Goal: Task Accomplishment & Management: Use online tool/utility

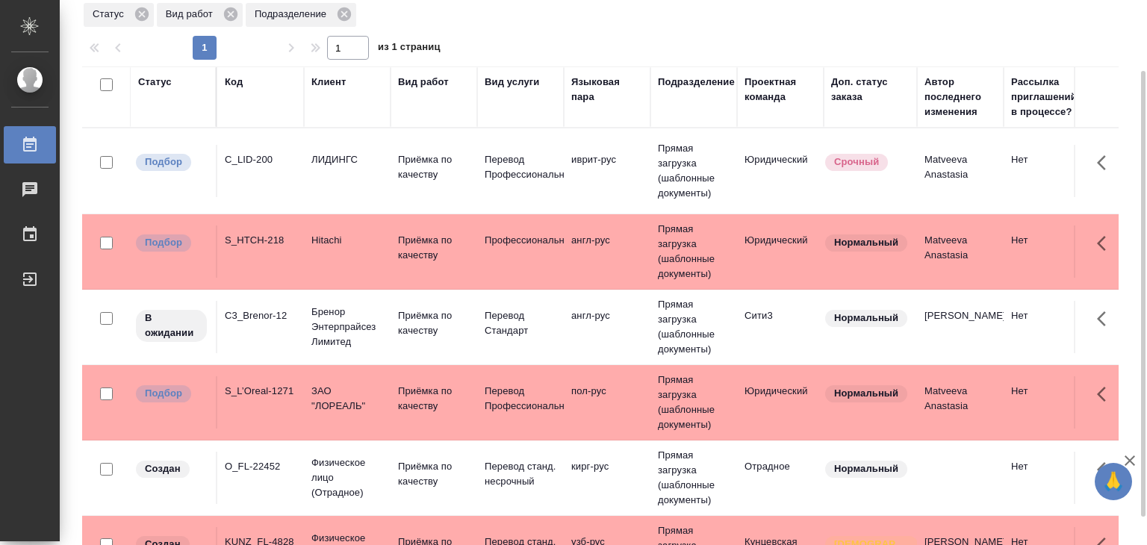
scroll to position [90, 0]
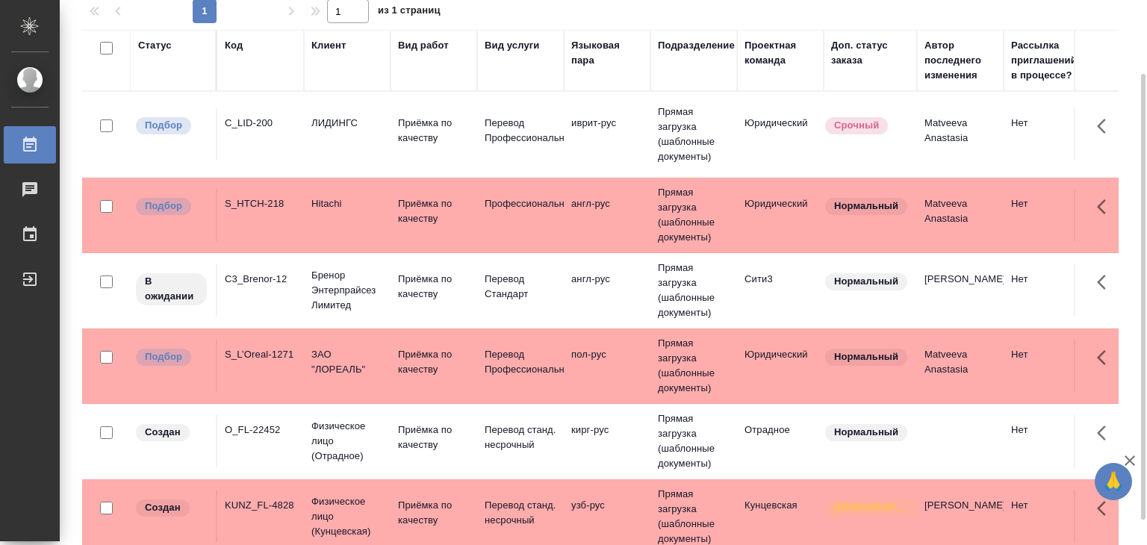
click at [445, 161] on td "Приёмка по качеству" at bounding box center [434, 134] width 87 height 52
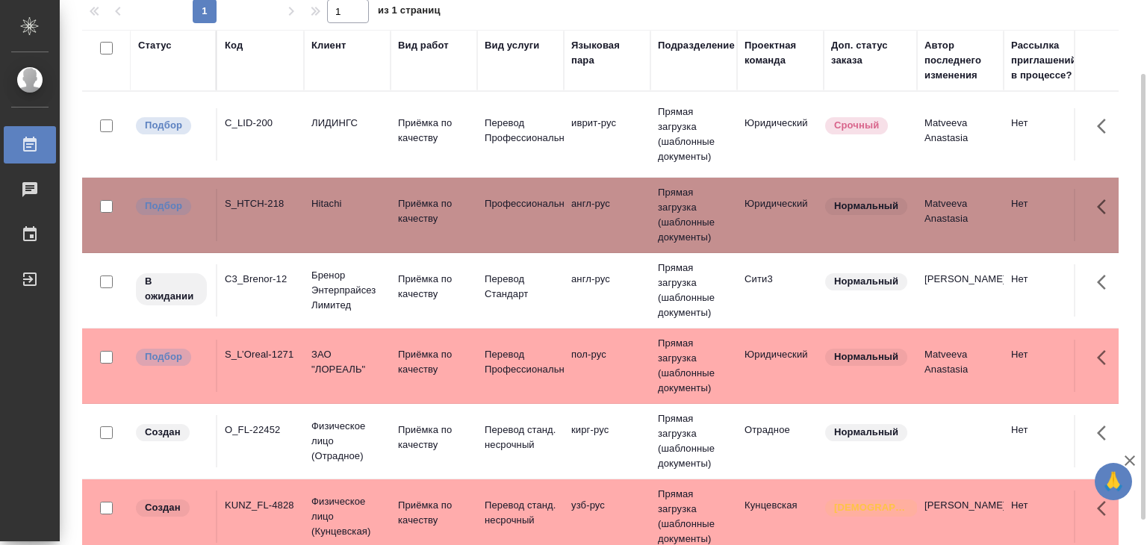
click at [445, 161] on td "Приёмка по качеству" at bounding box center [434, 134] width 87 height 52
click at [396, 117] on td "Приёмка по качеству" at bounding box center [434, 134] width 87 height 52
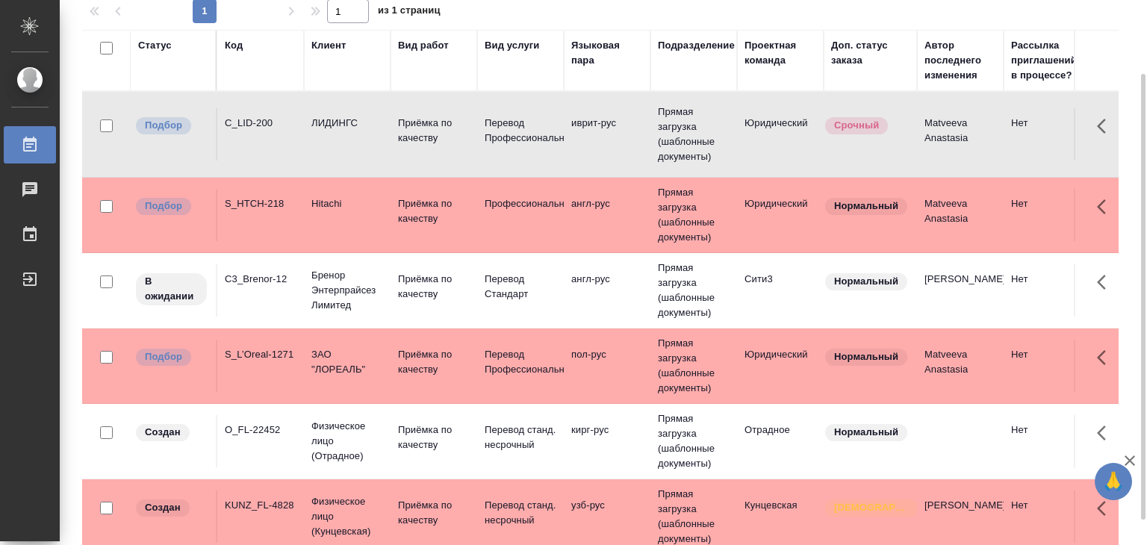
click at [396, 117] on td "Приёмка по качеству" at bounding box center [434, 134] width 87 height 52
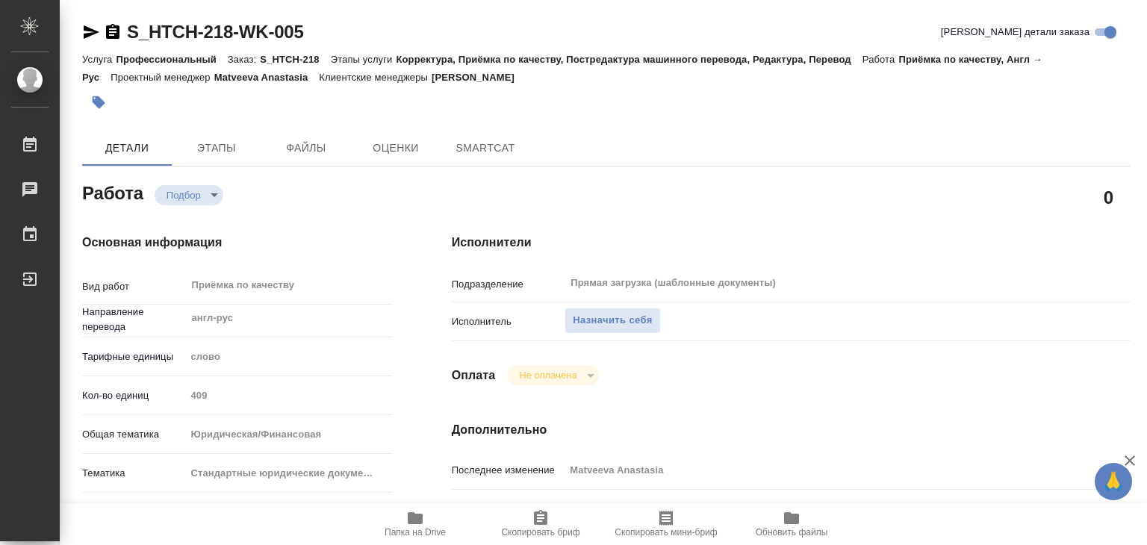
type textarea "x"
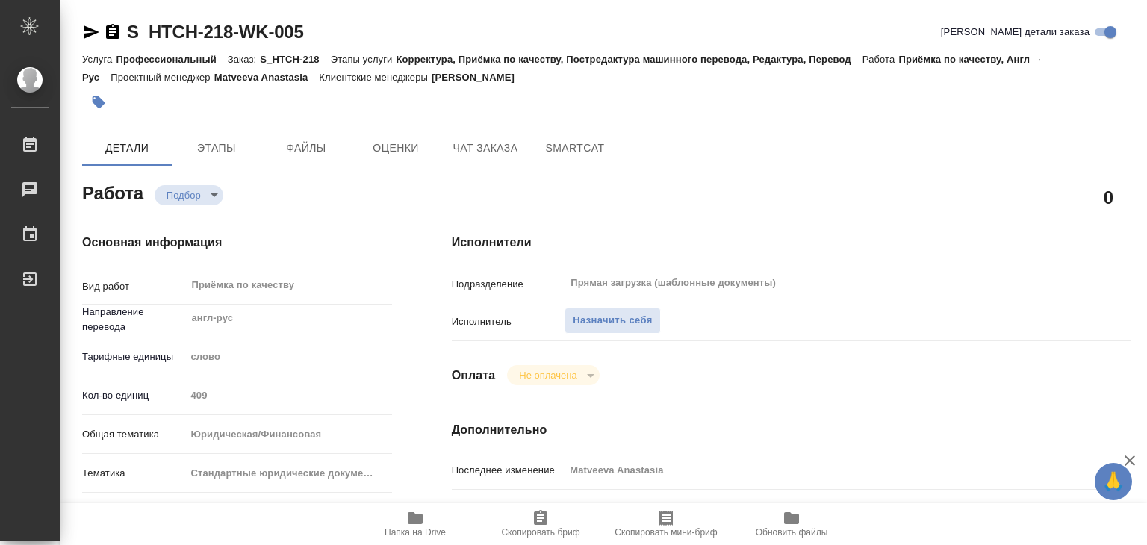
type textarea "x"
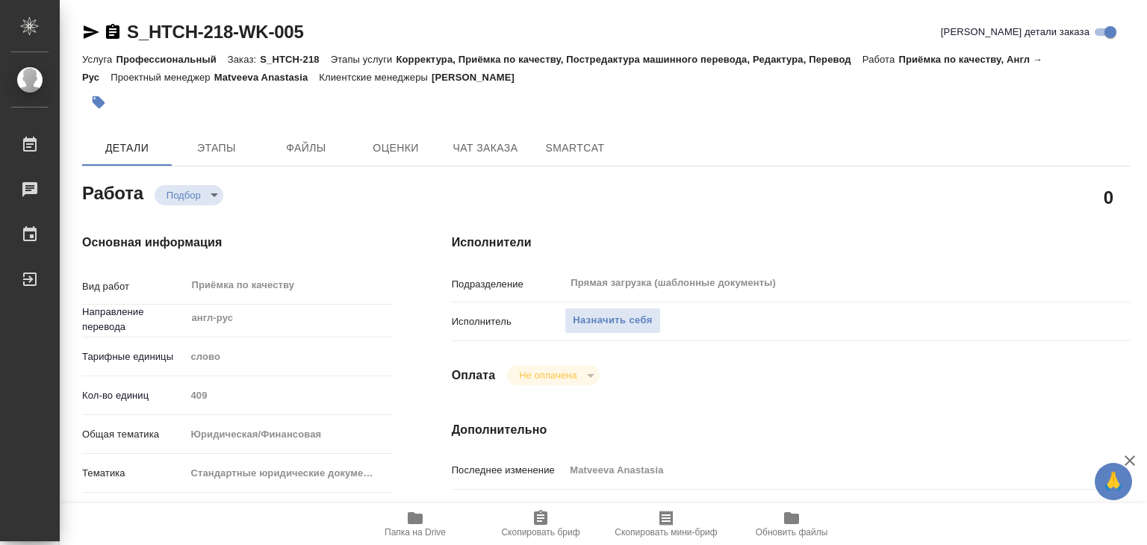
type textarea "x"
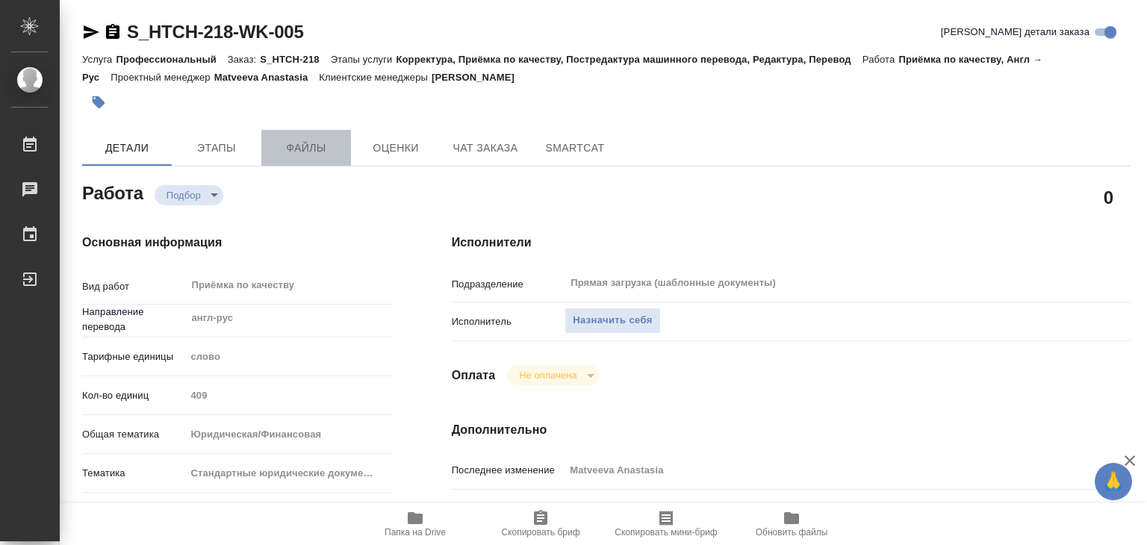
click at [278, 147] on span "Файлы" at bounding box center [306, 148] width 72 height 19
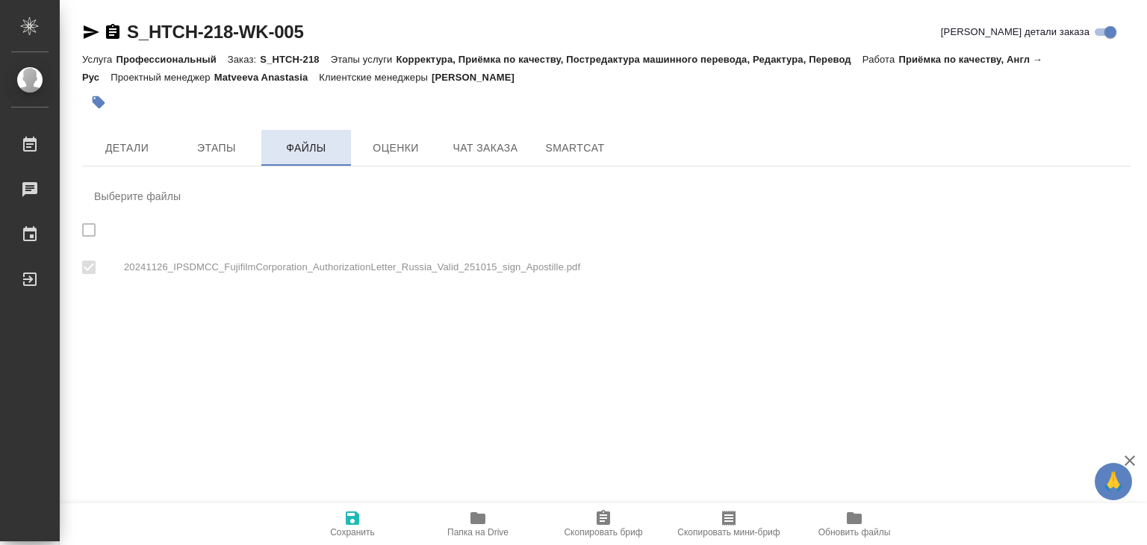
checkbox input "true"
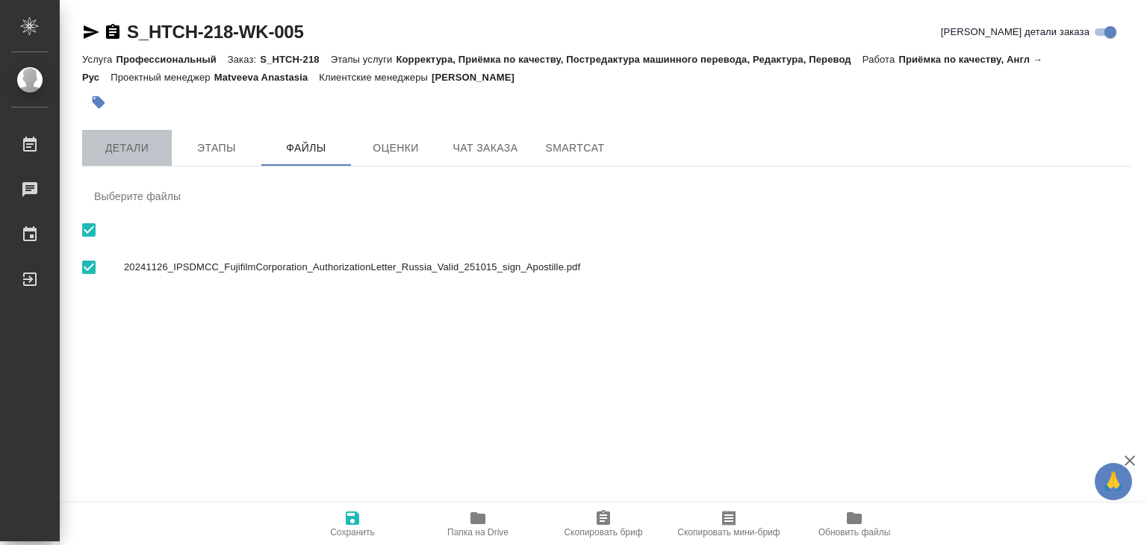
click at [127, 156] on span "Детали" at bounding box center [127, 148] width 72 height 19
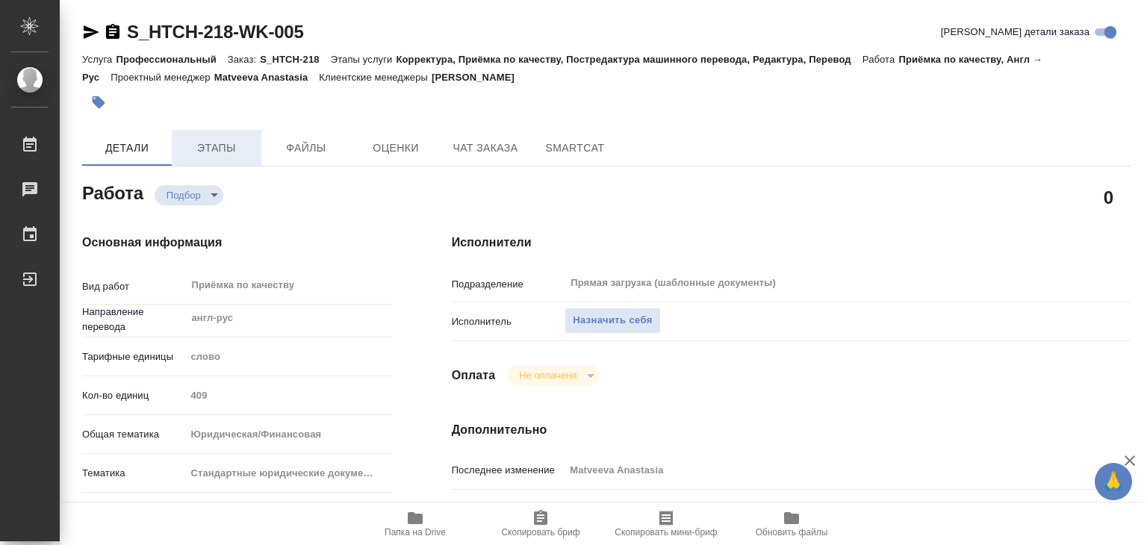
type textarea "x"
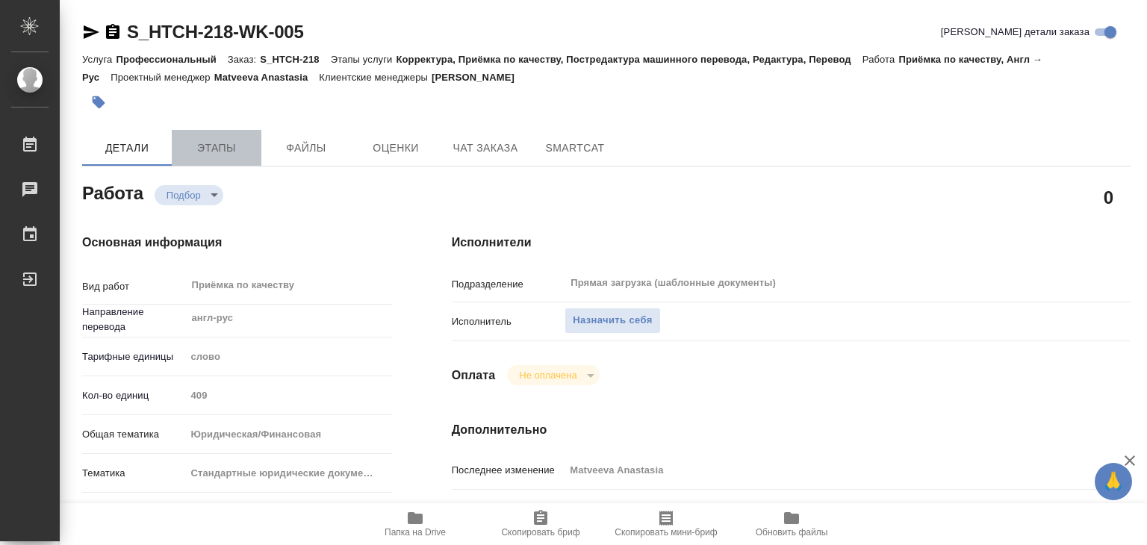
click at [220, 149] on span "Этапы" at bounding box center [217, 148] width 72 height 19
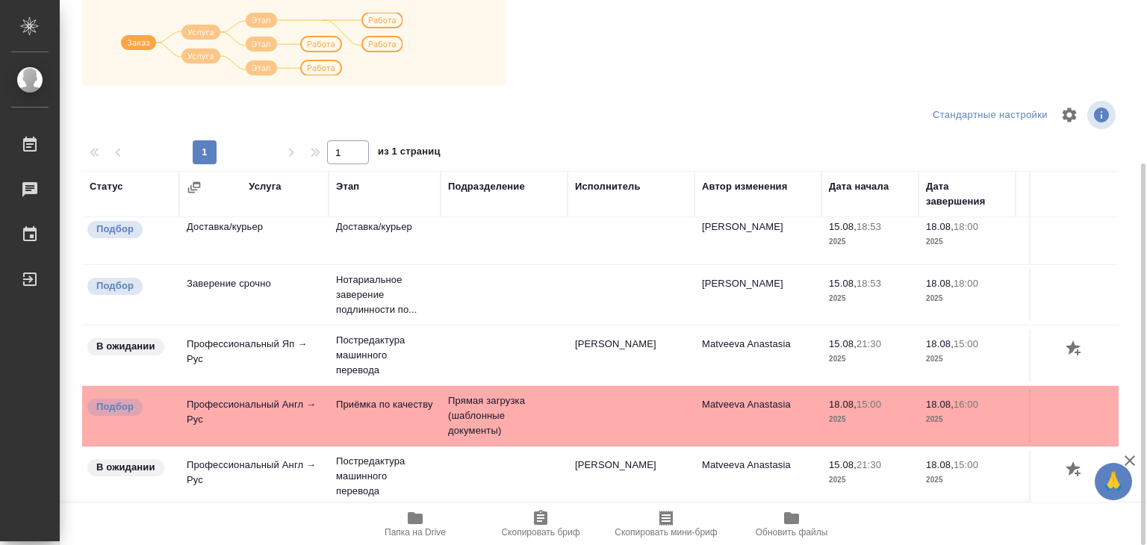
scroll to position [181, 0]
click at [412, 534] on span "Папка на Drive" at bounding box center [415, 532] width 61 height 10
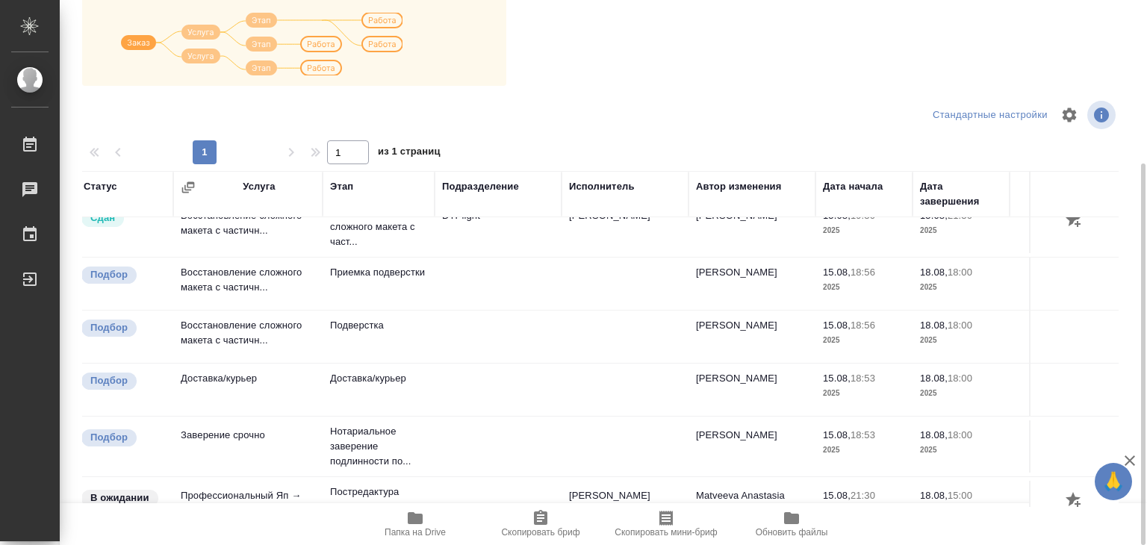
scroll to position [0, 0]
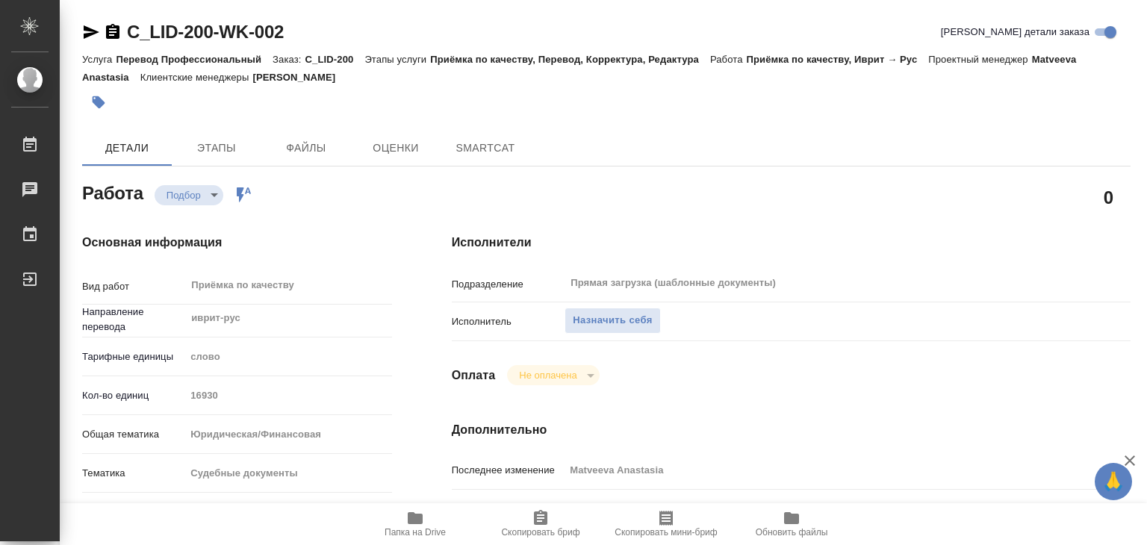
type textarea "x"
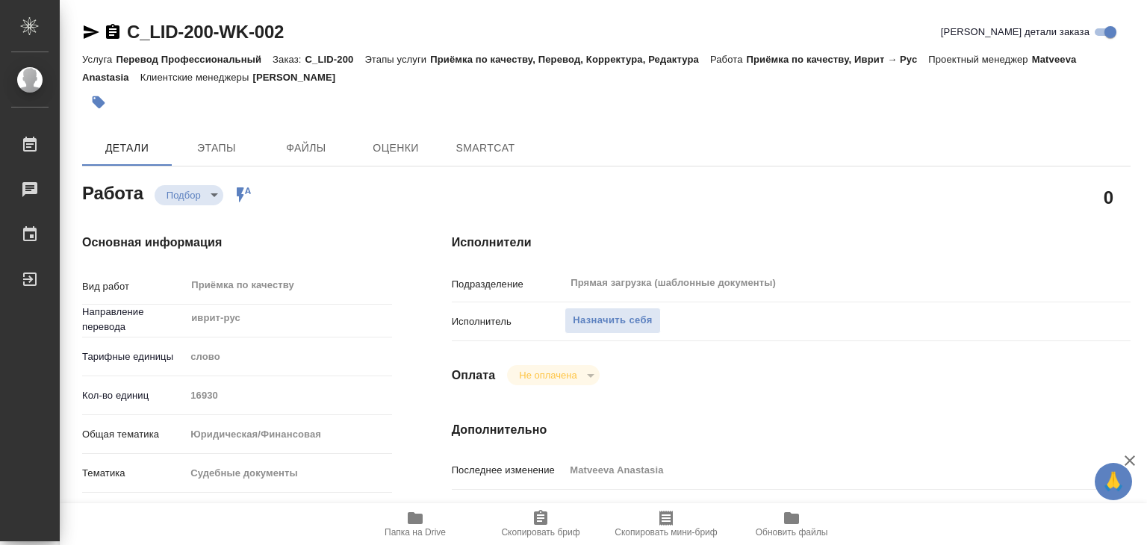
type textarea "x"
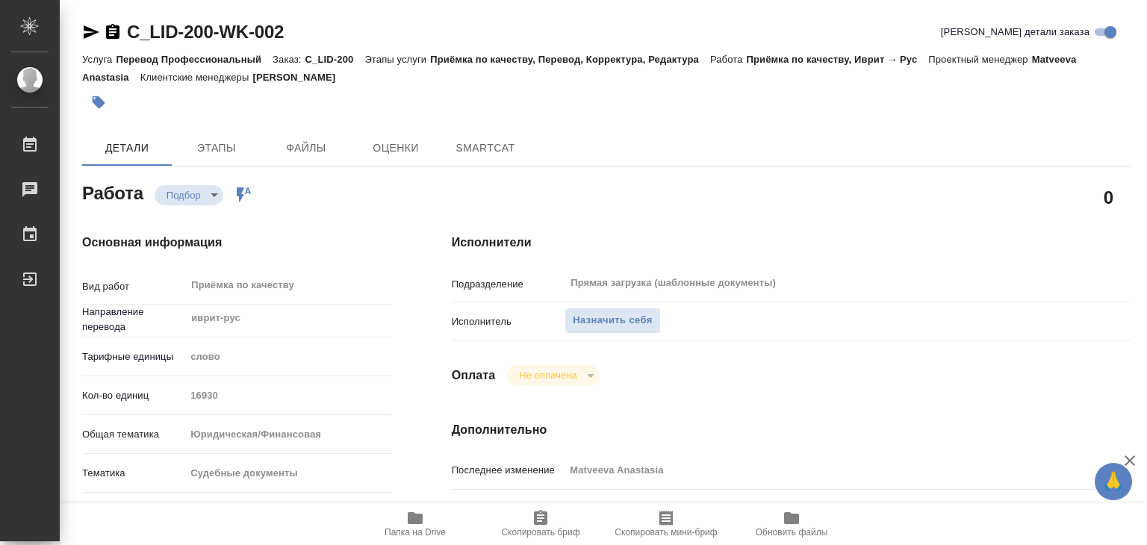
type textarea "x"
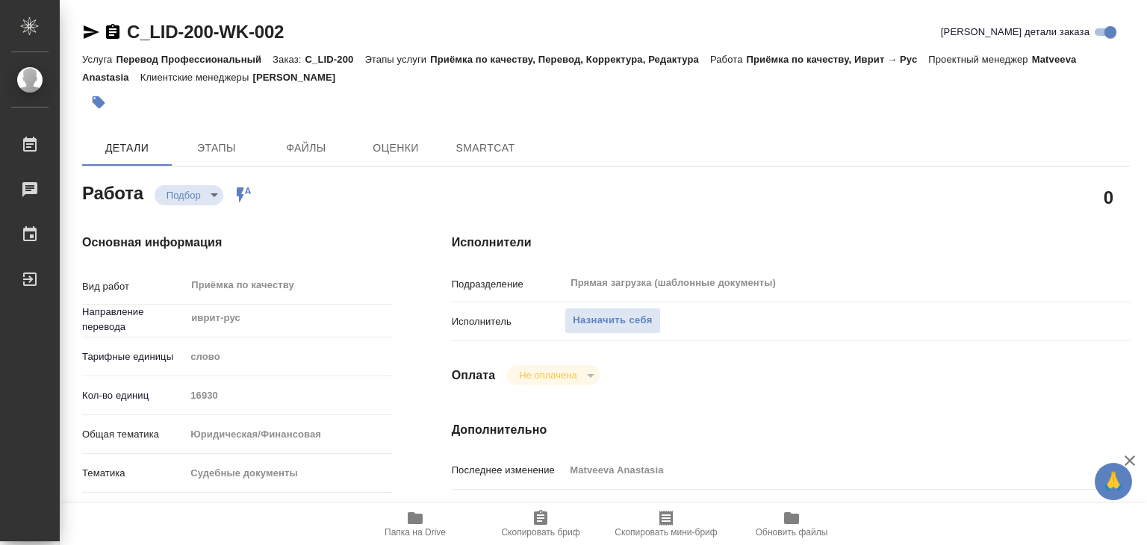
type textarea "x"
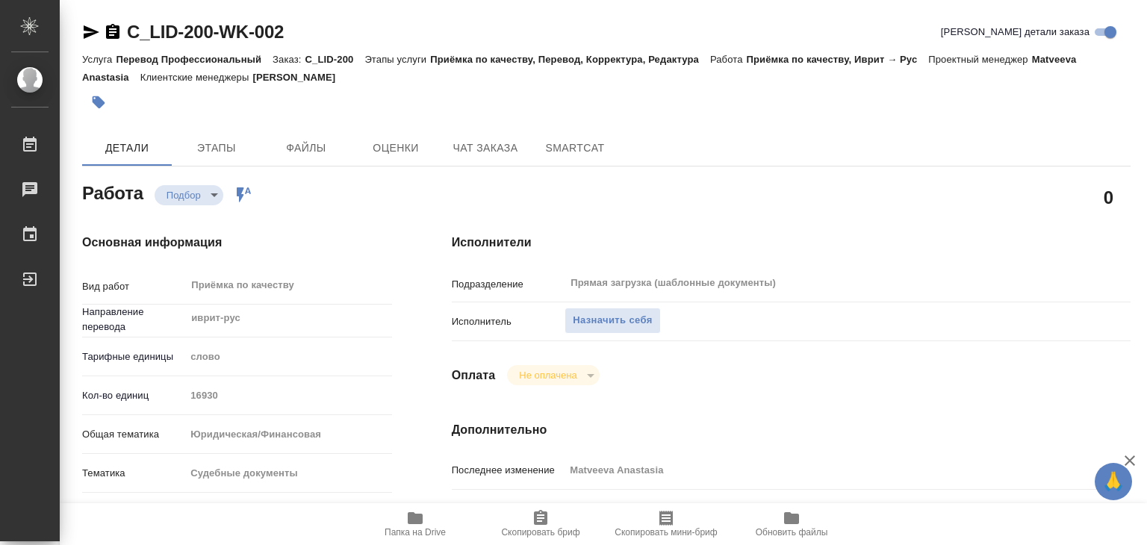
type textarea "x"
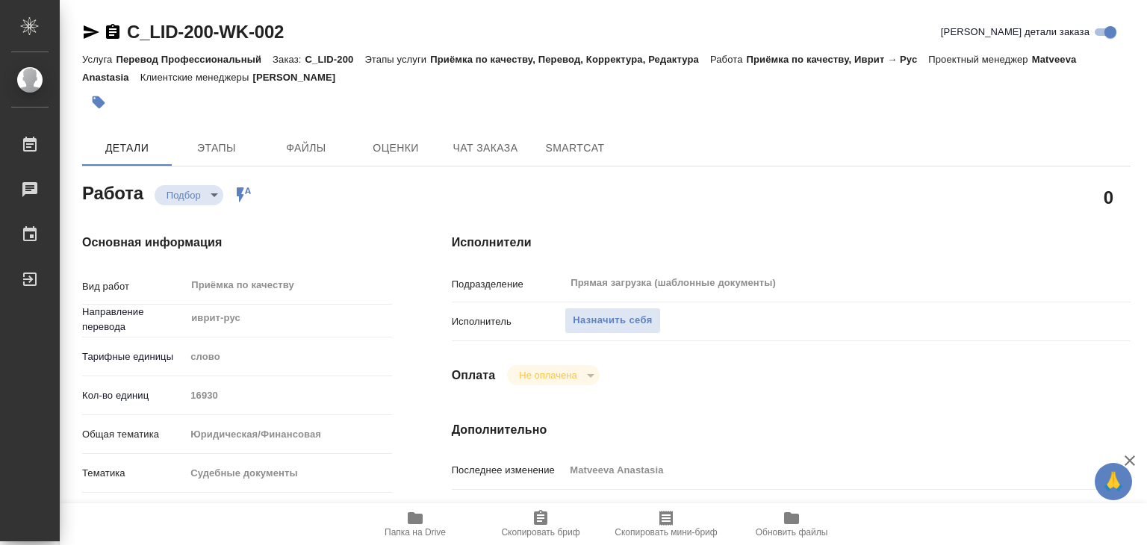
type textarea "x"
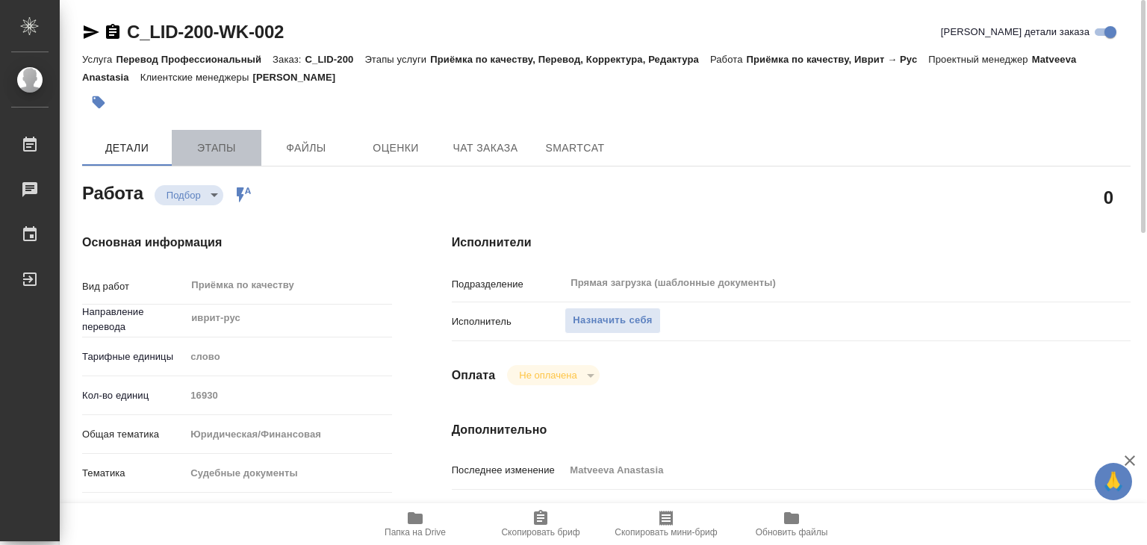
click at [203, 140] on span "Этапы" at bounding box center [217, 148] width 72 height 19
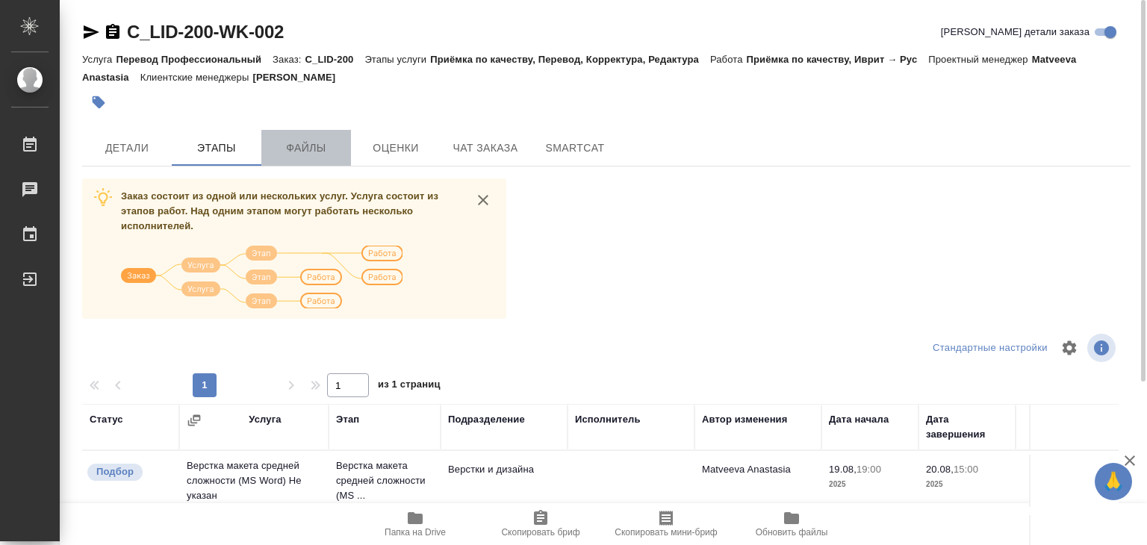
click at [283, 140] on span "Файлы" at bounding box center [306, 148] width 72 height 19
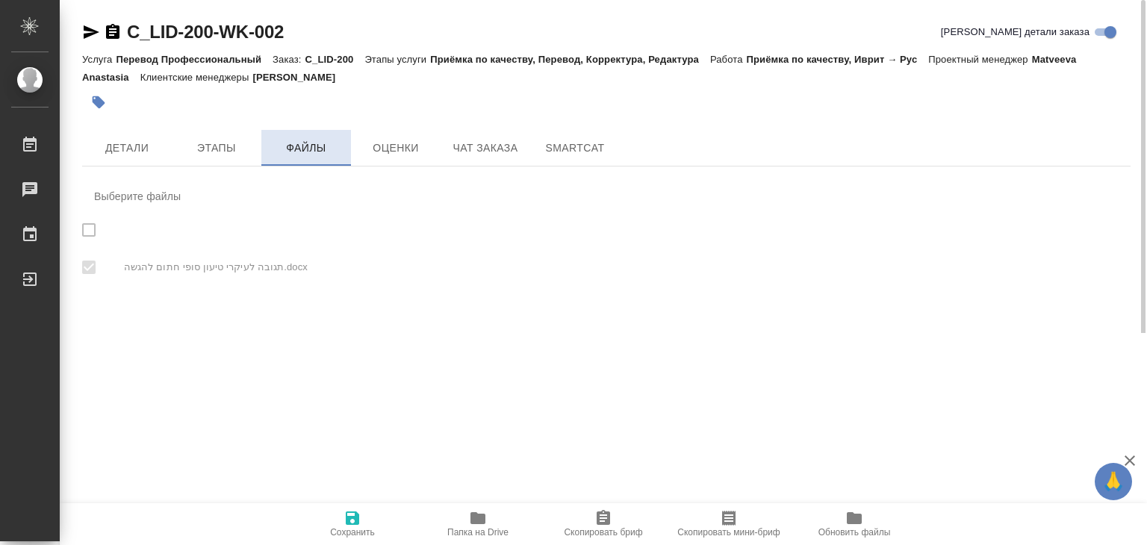
checkbox input "true"
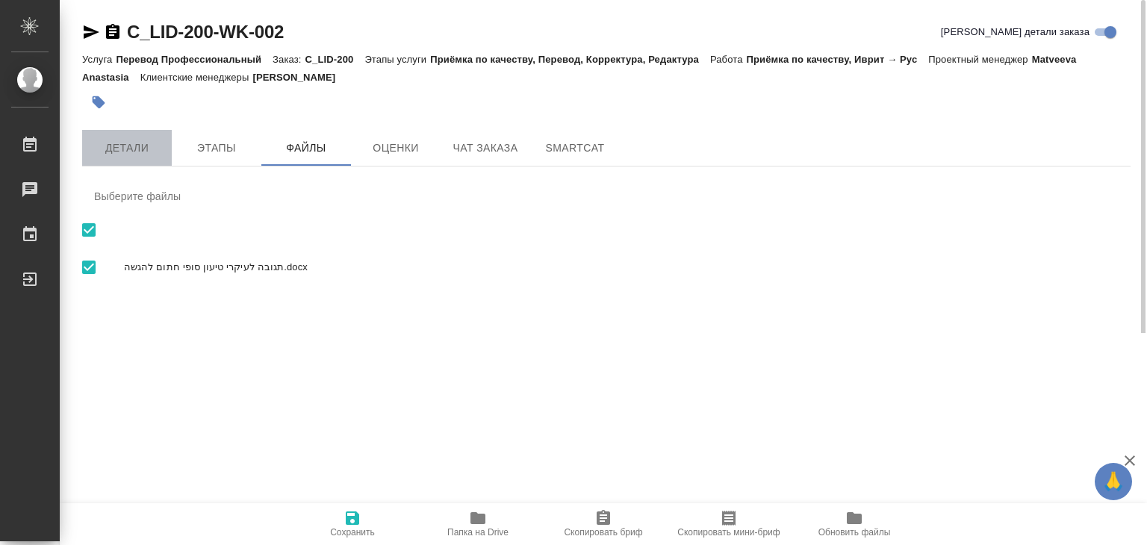
click at [111, 165] on button "Детали" at bounding box center [127, 148] width 90 height 36
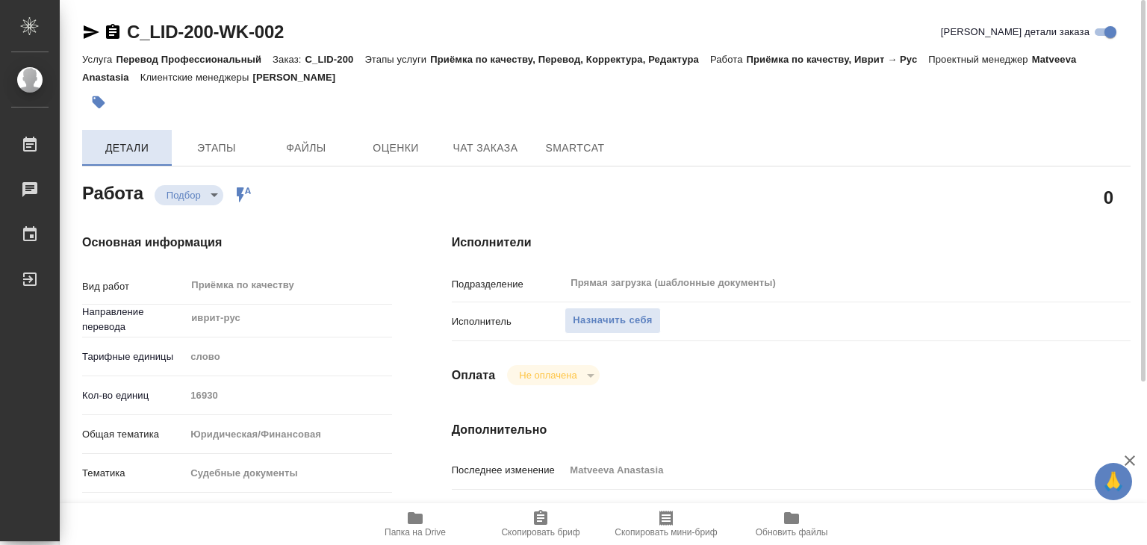
type textarea "x"
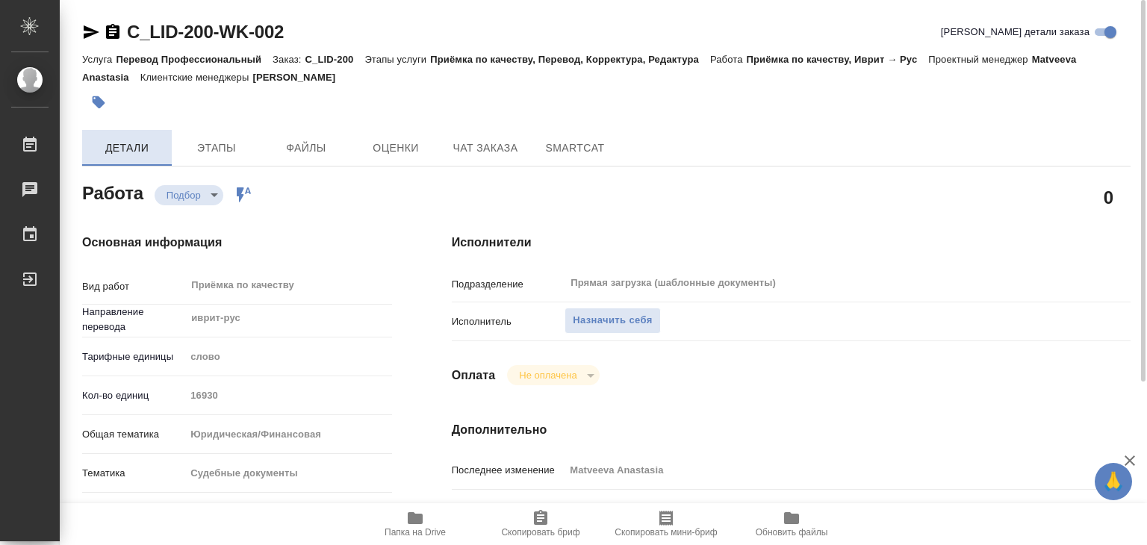
type textarea "x"
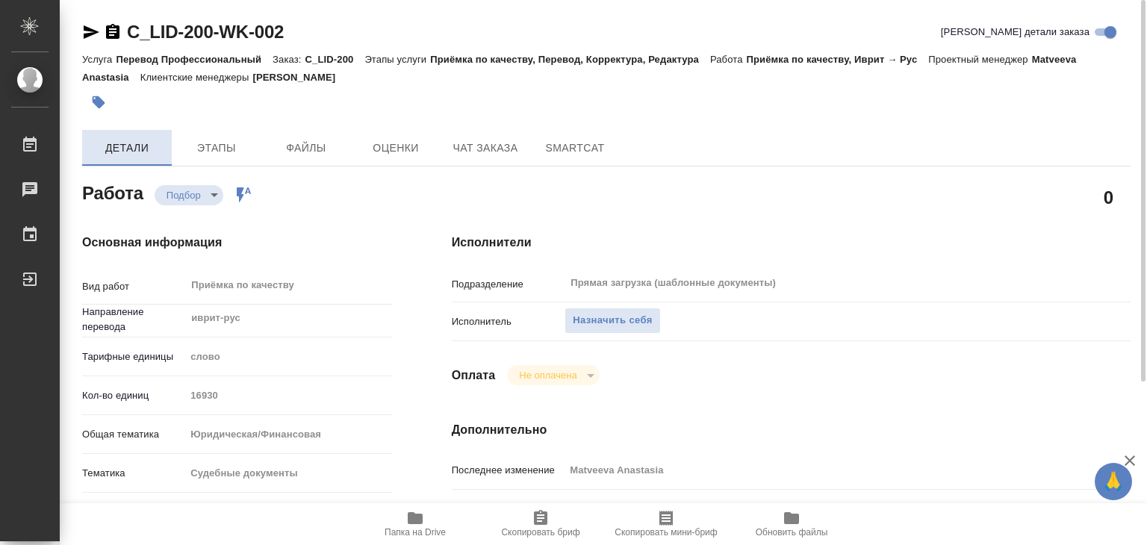
type textarea "x"
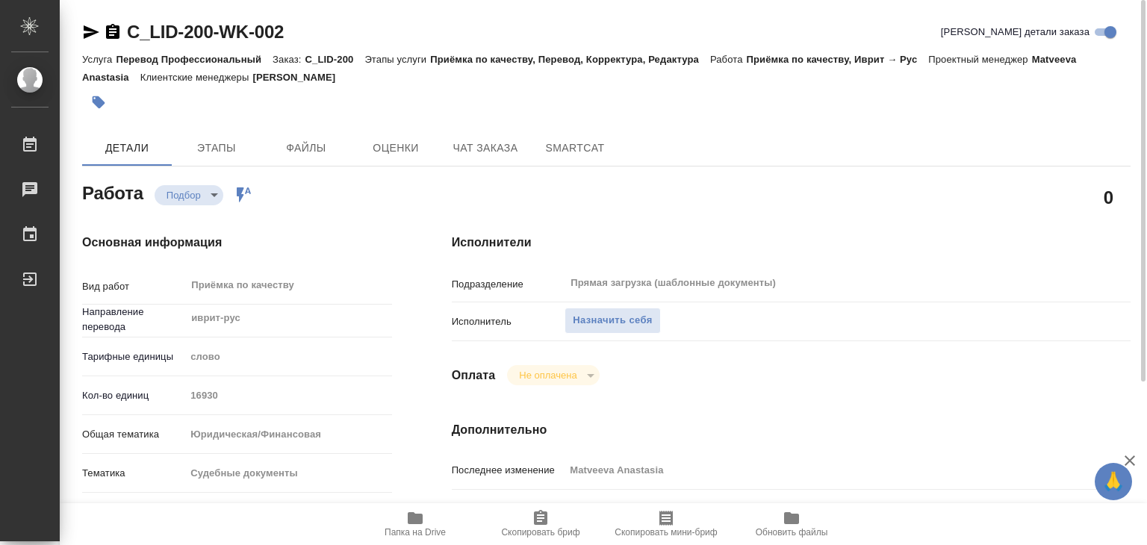
type textarea "x"
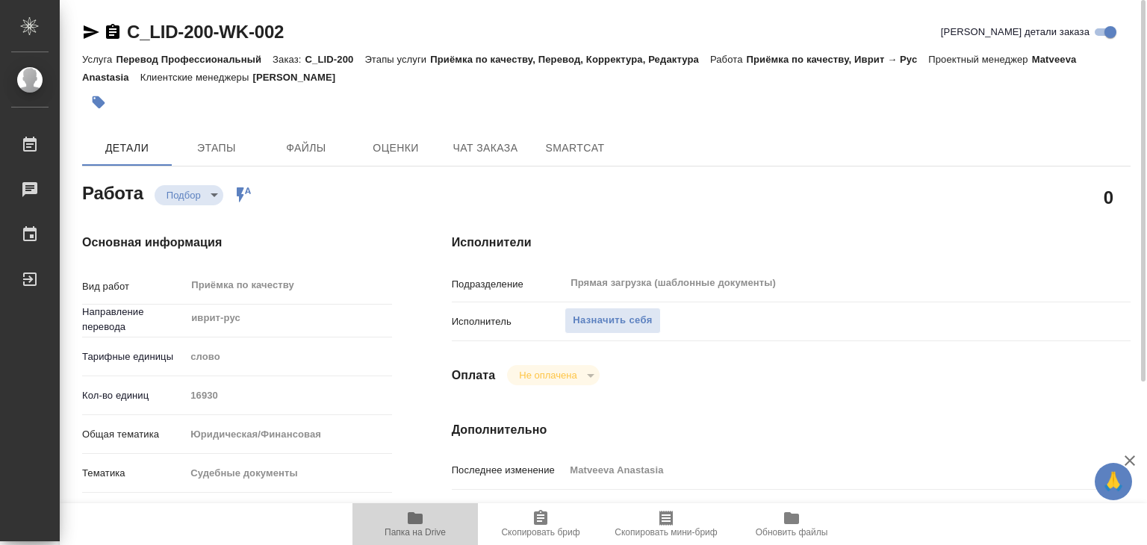
click at [417, 528] on span "Папка на Drive" at bounding box center [415, 532] width 61 height 10
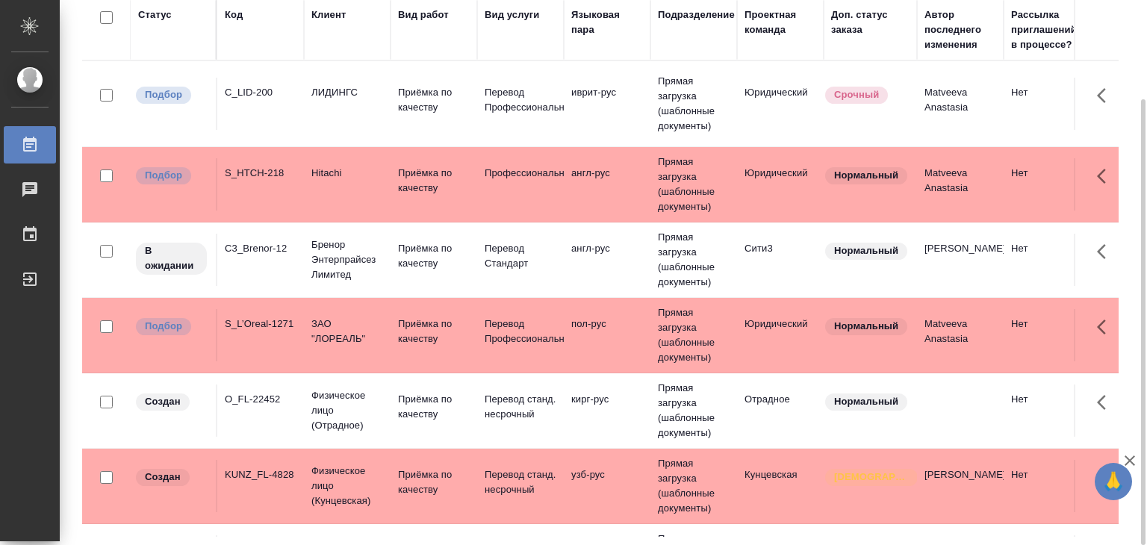
click at [560, 130] on td "Перевод Профессиональный" at bounding box center [520, 104] width 87 height 52
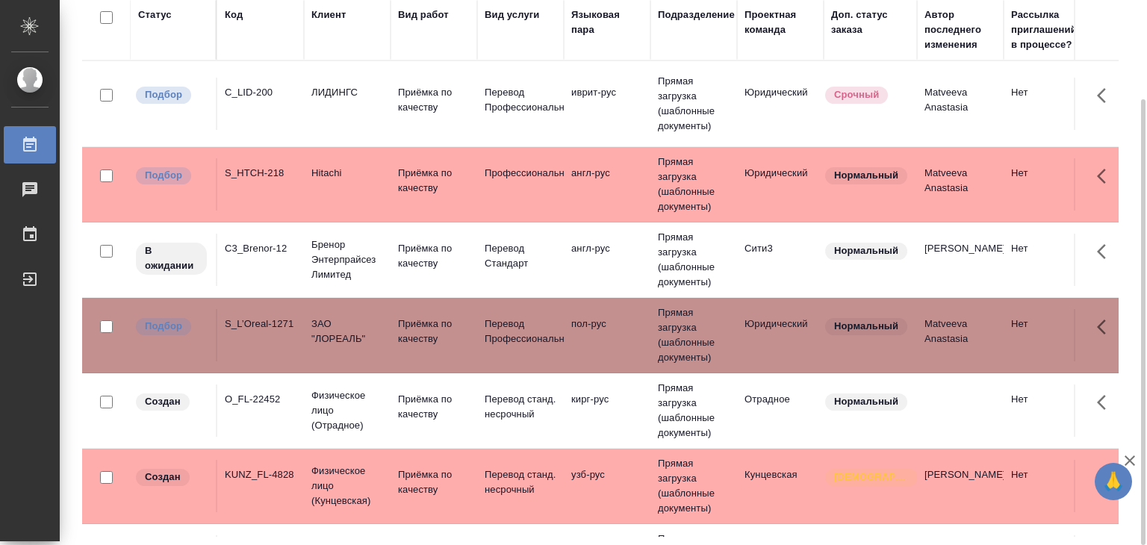
click at [560, 130] on td "Перевод Профессиональный" at bounding box center [520, 104] width 87 height 52
click at [632, 130] on td "англ-рус" at bounding box center [607, 104] width 87 height 52
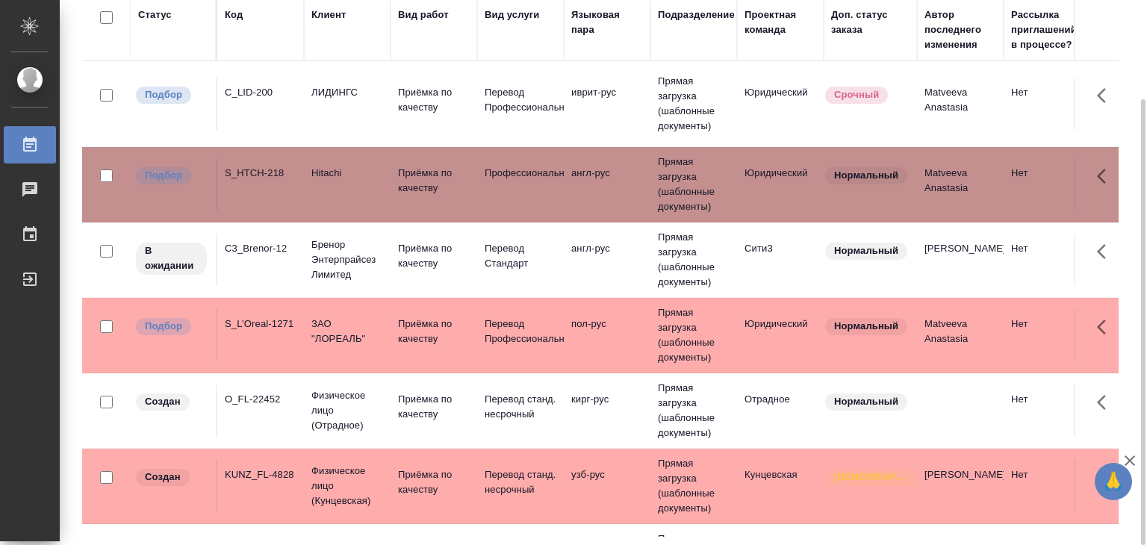
click at [632, 130] on td "англ-рус" at bounding box center [607, 104] width 87 height 52
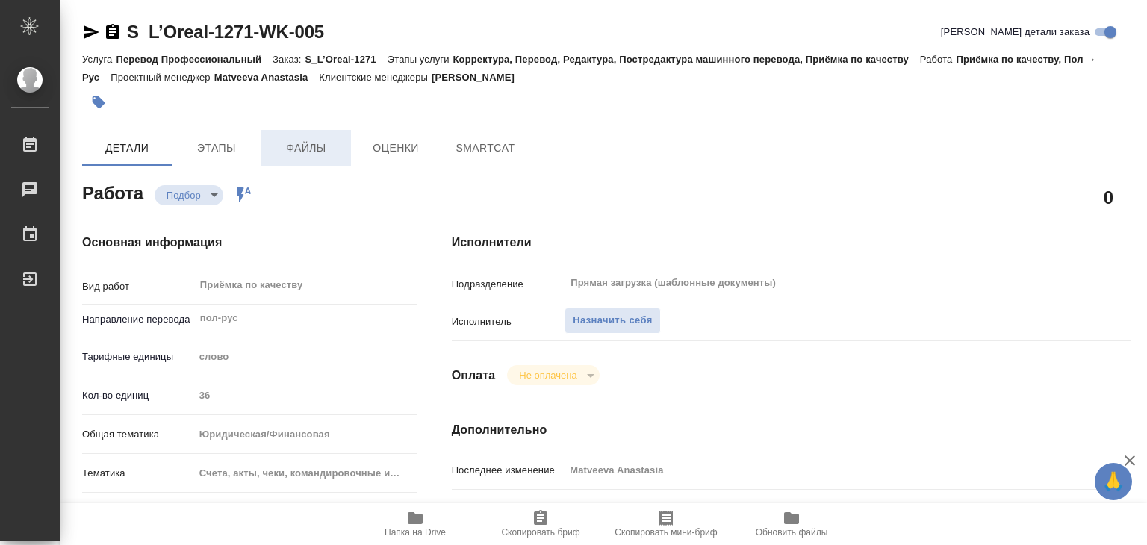
type textarea "x"
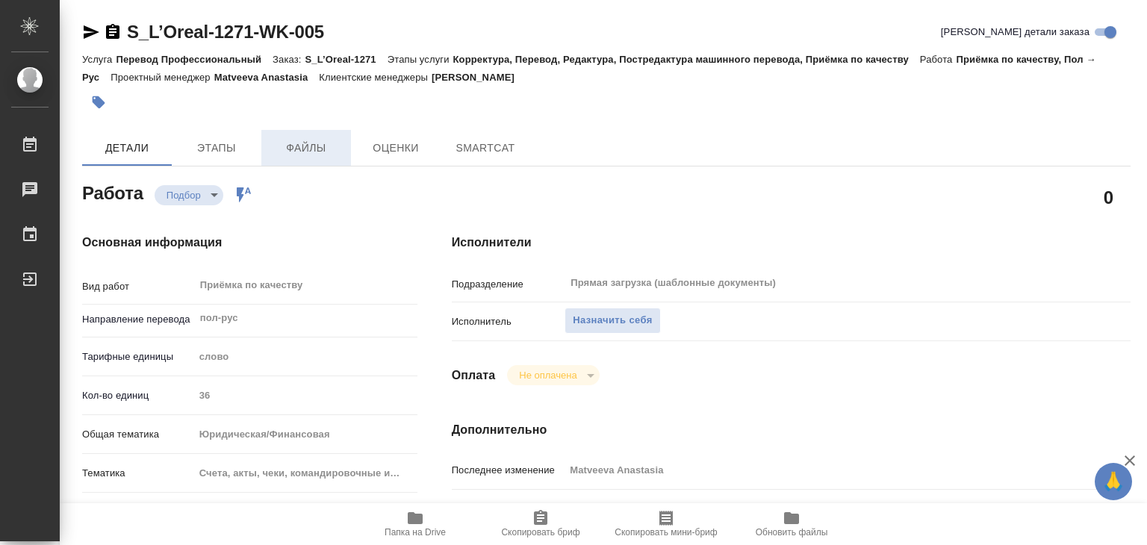
type textarea "x"
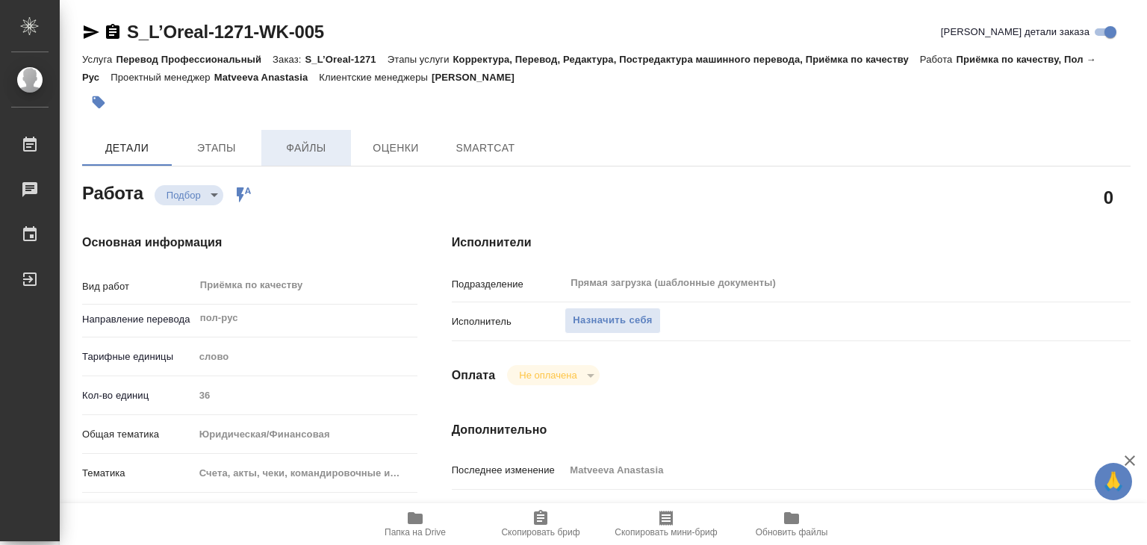
type textarea "x"
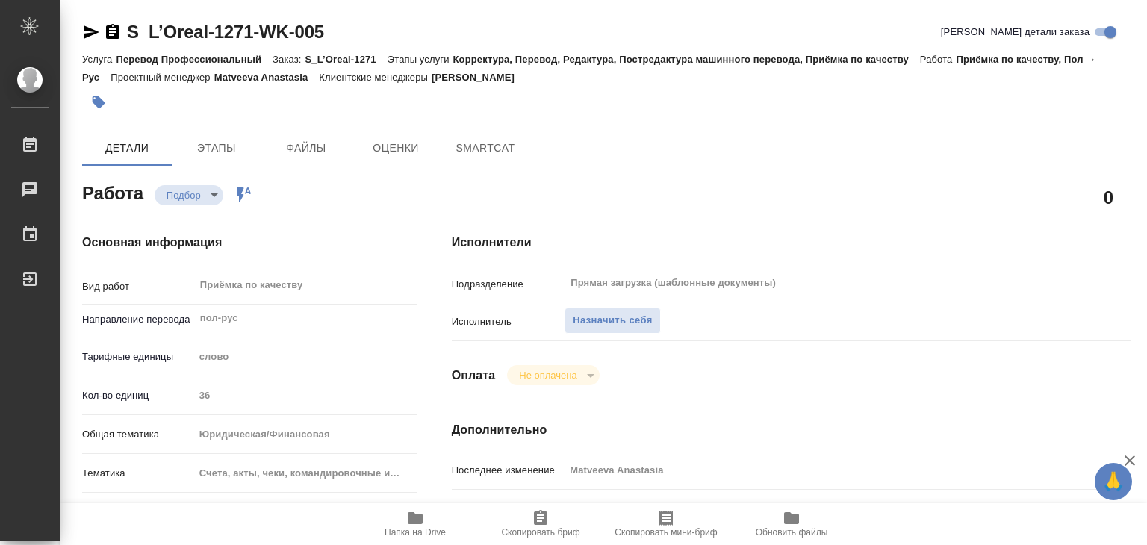
type textarea "x"
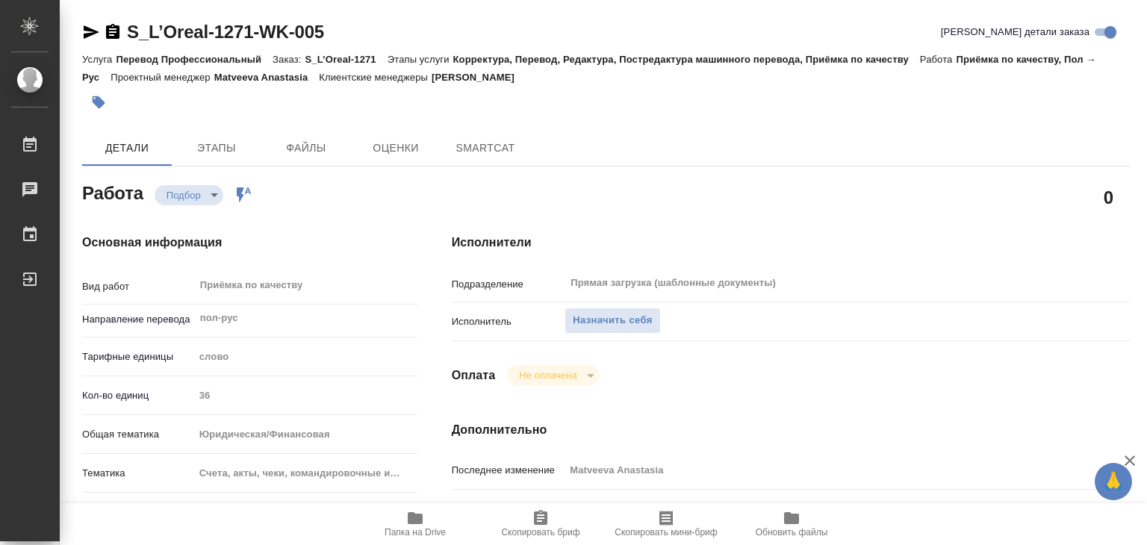
type textarea "x"
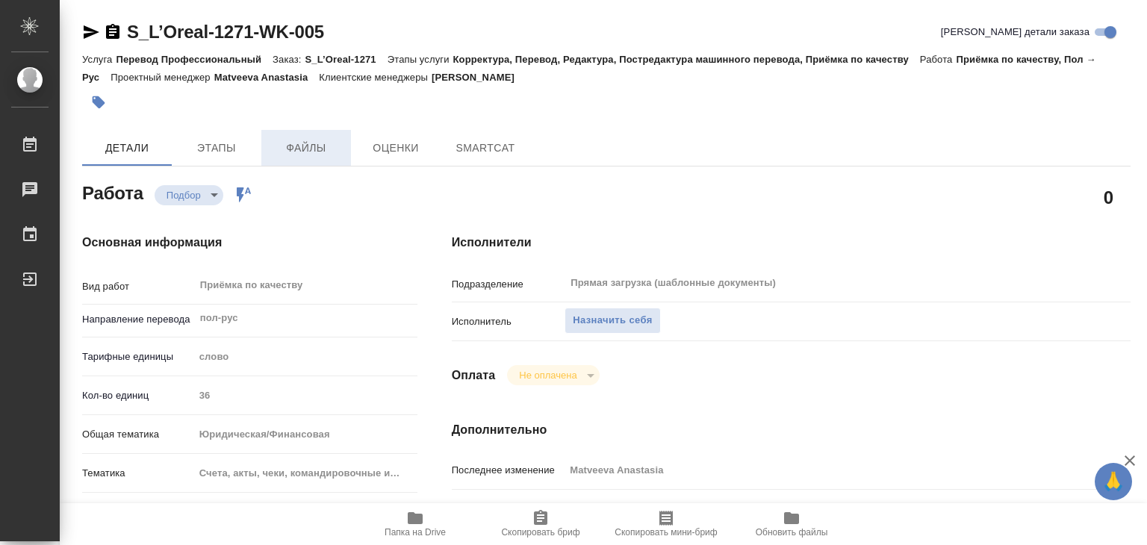
type textarea "x"
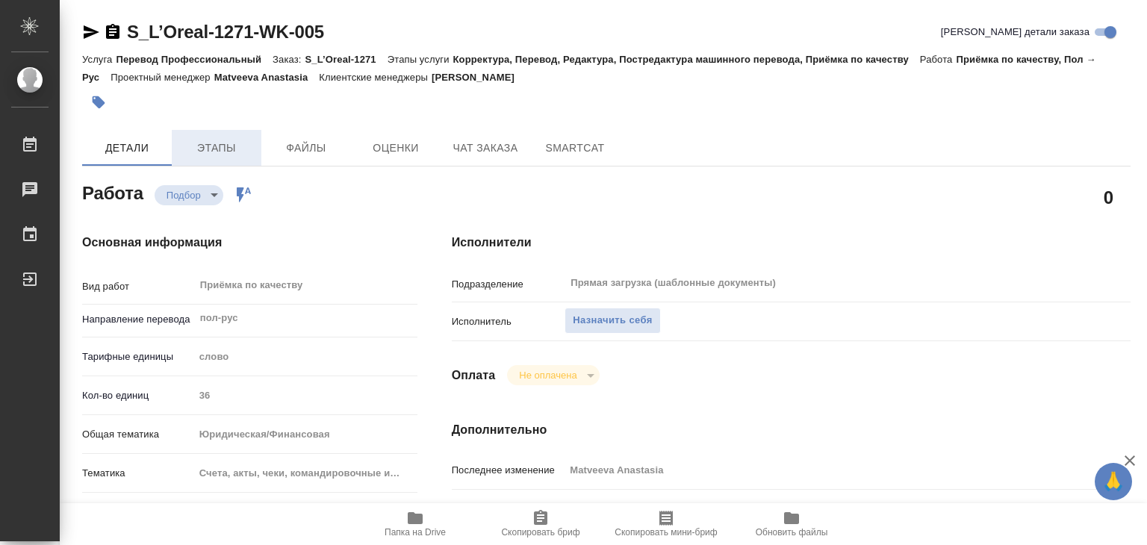
type textarea "x"
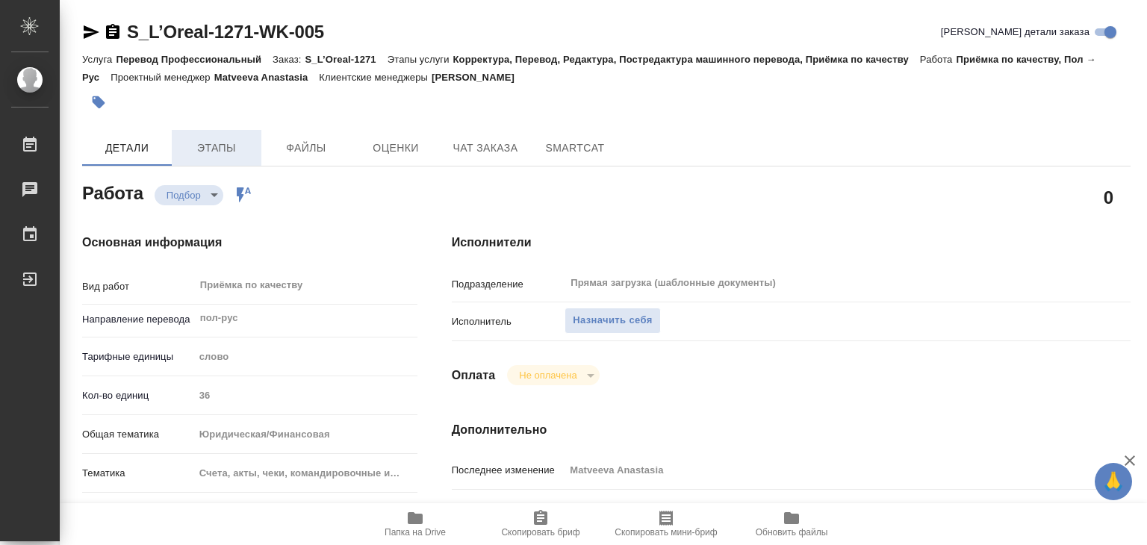
type textarea "x"
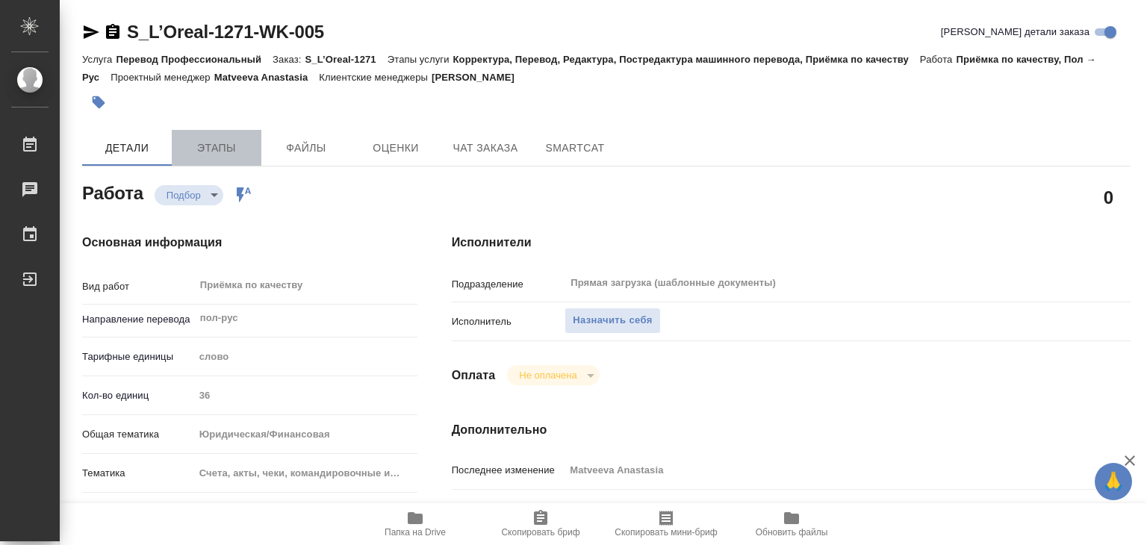
click at [221, 158] on button "Этапы" at bounding box center [217, 148] width 90 height 36
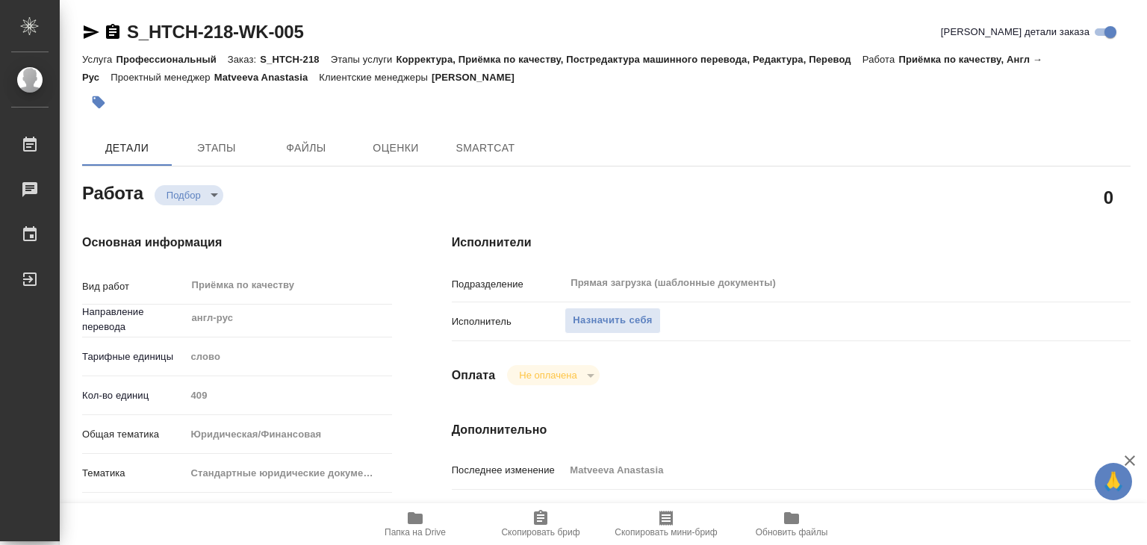
type textarea "x"
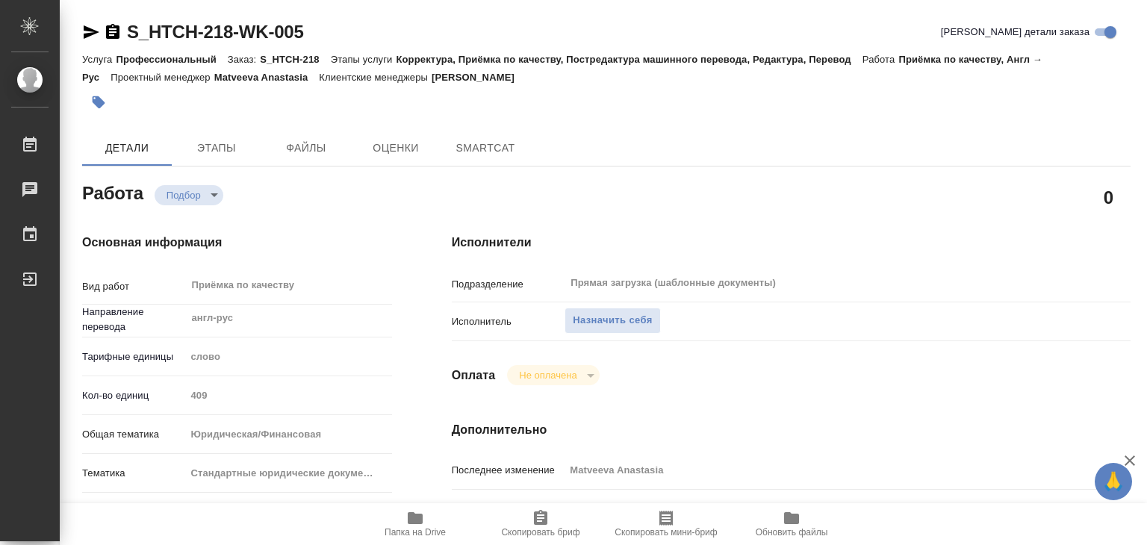
type textarea "x"
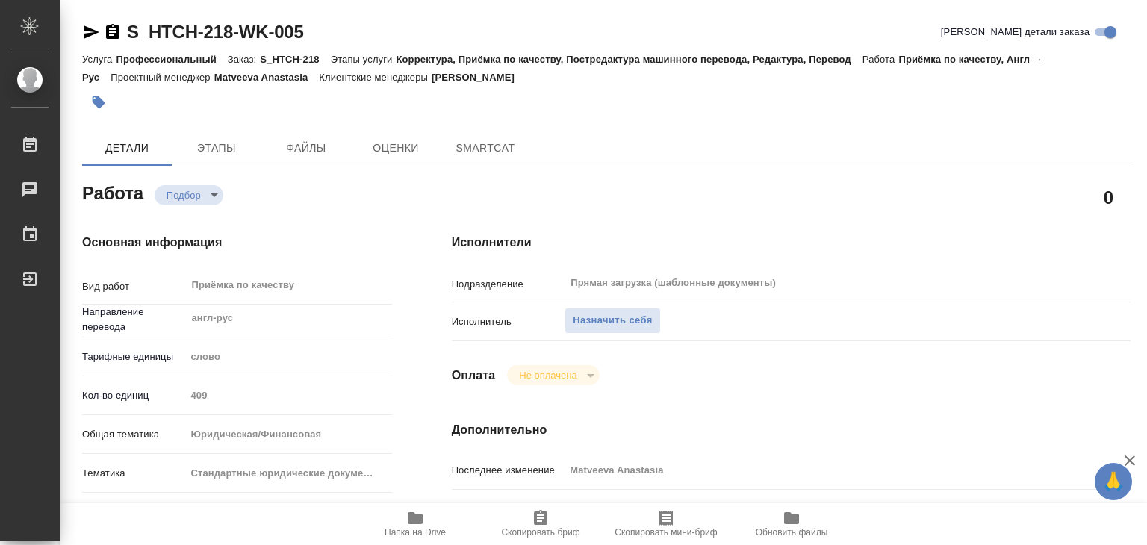
type textarea "x"
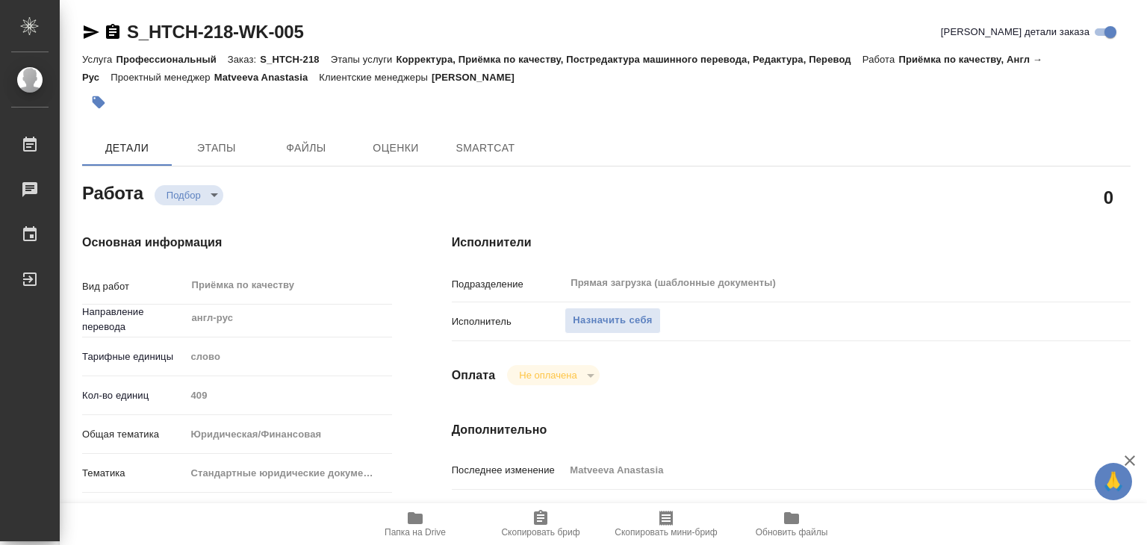
type textarea "x"
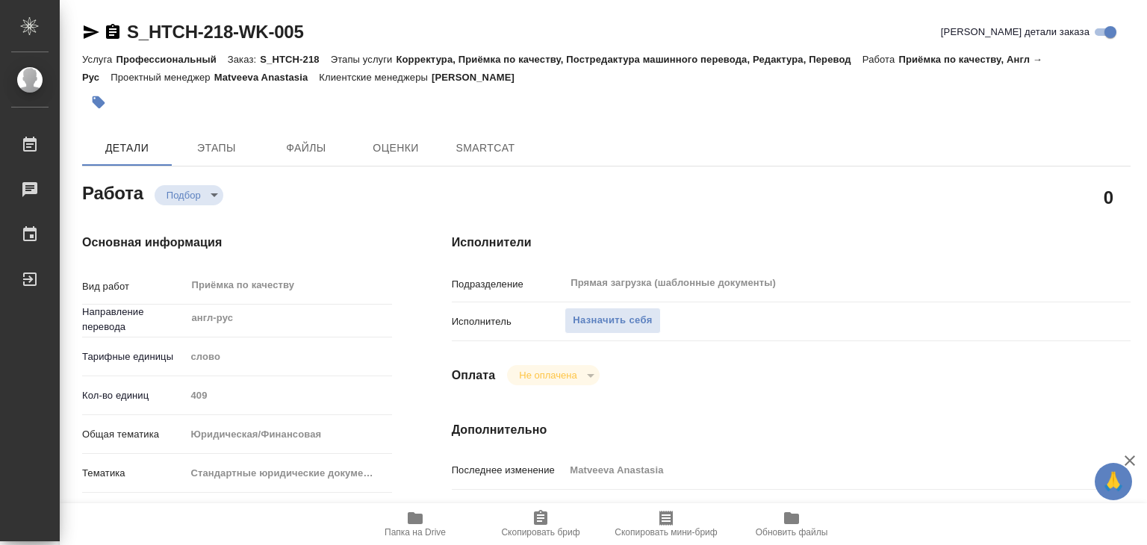
type textarea "x"
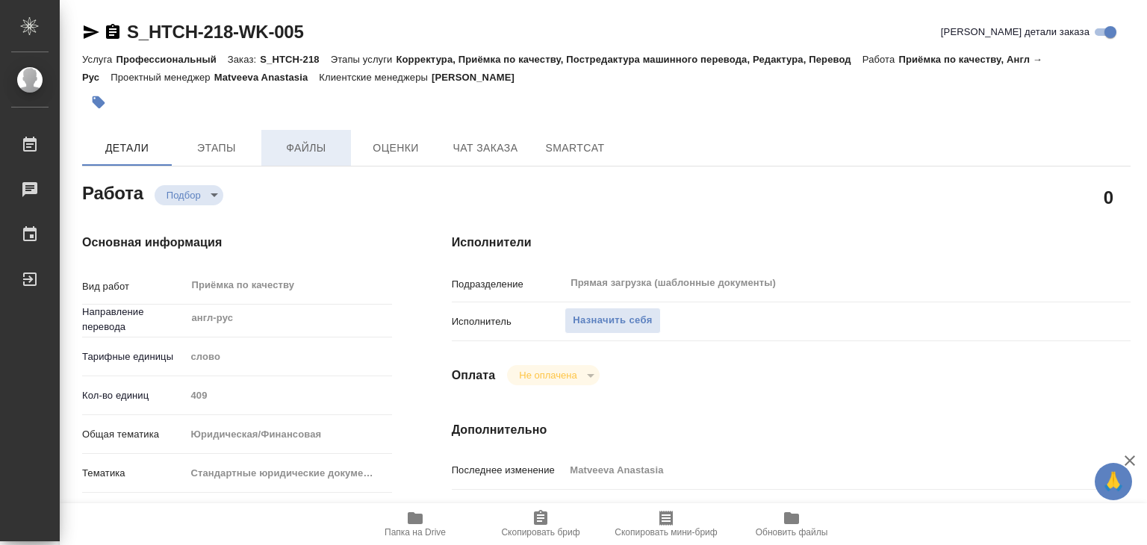
type textarea "x"
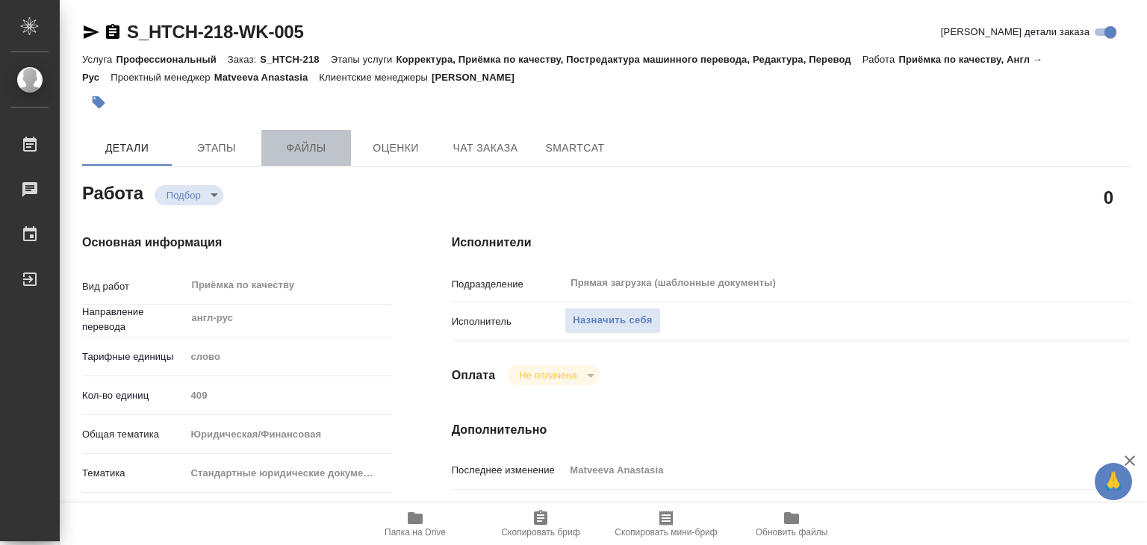
click at [300, 139] on span "Файлы" at bounding box center [306, 148] width 72 height 19
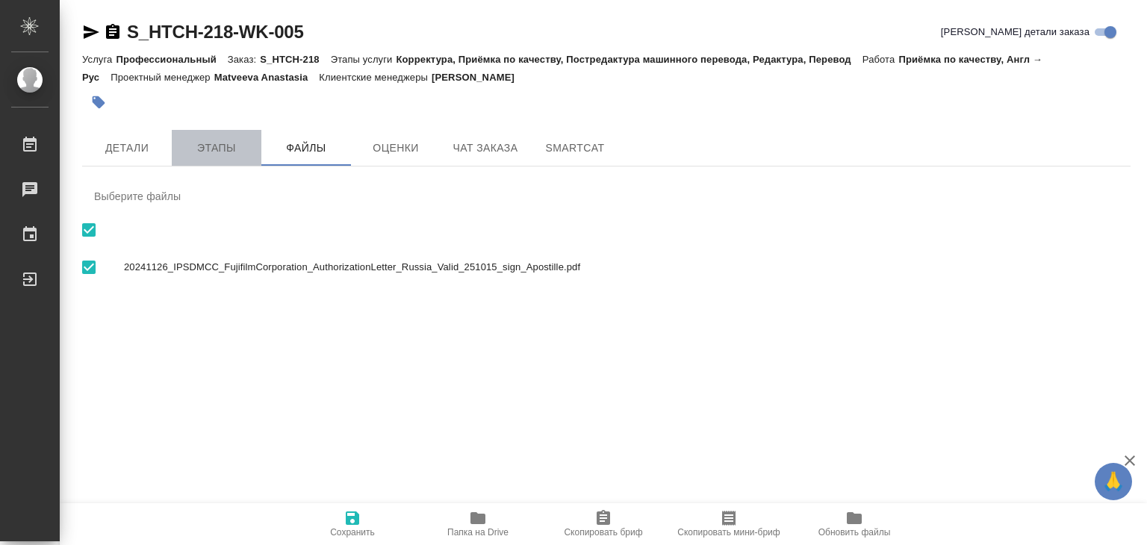
click at [233, 153] on span "Этапы" at bounding box center [217, 148] width 72 height 19
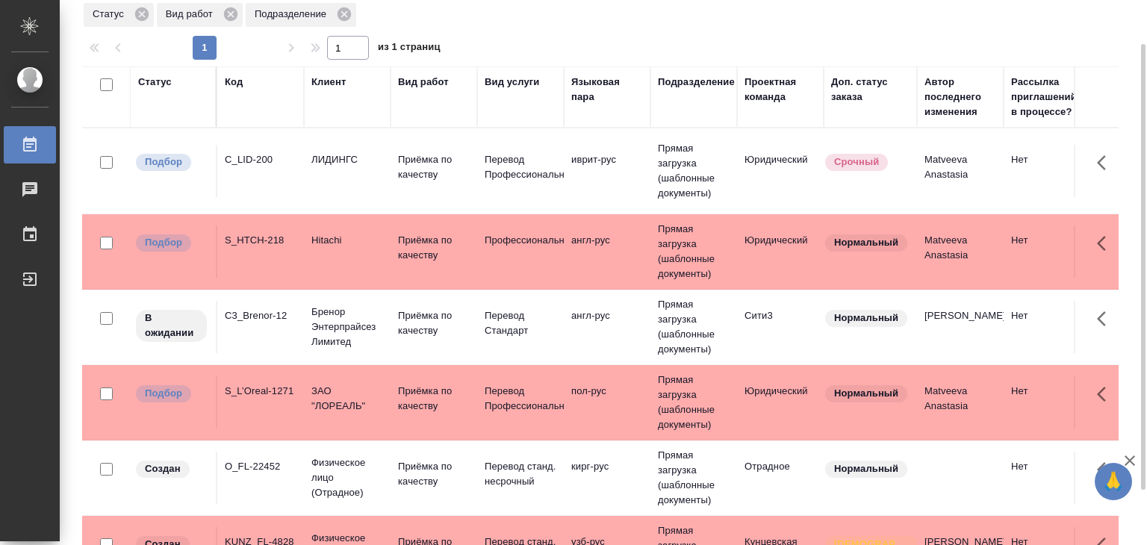
scroll to position [55, 0]
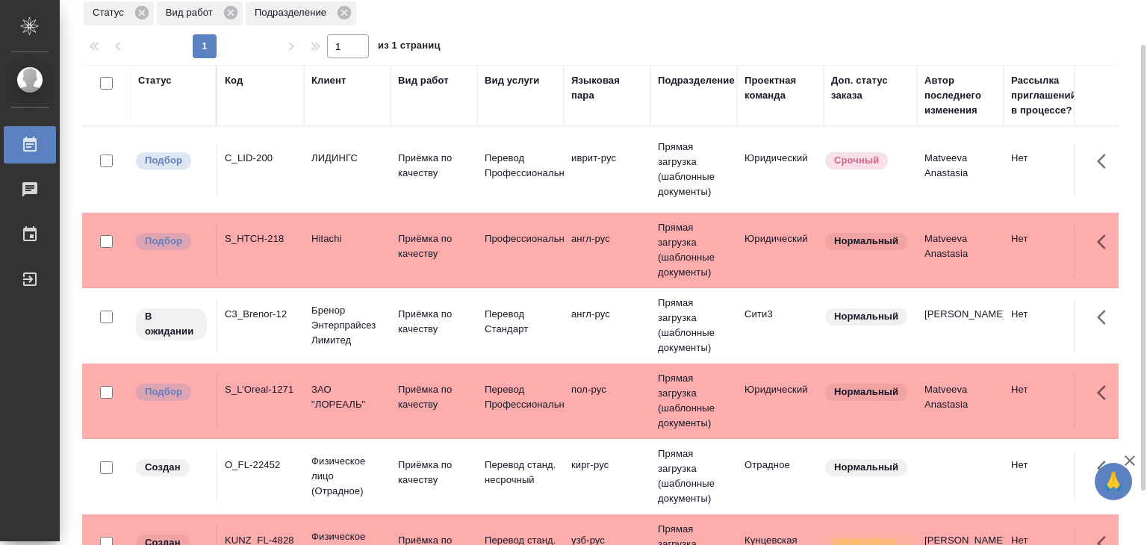
click at [593, 196] on td "англ-рус" at bounding box center [607, 169] width 87 height 52
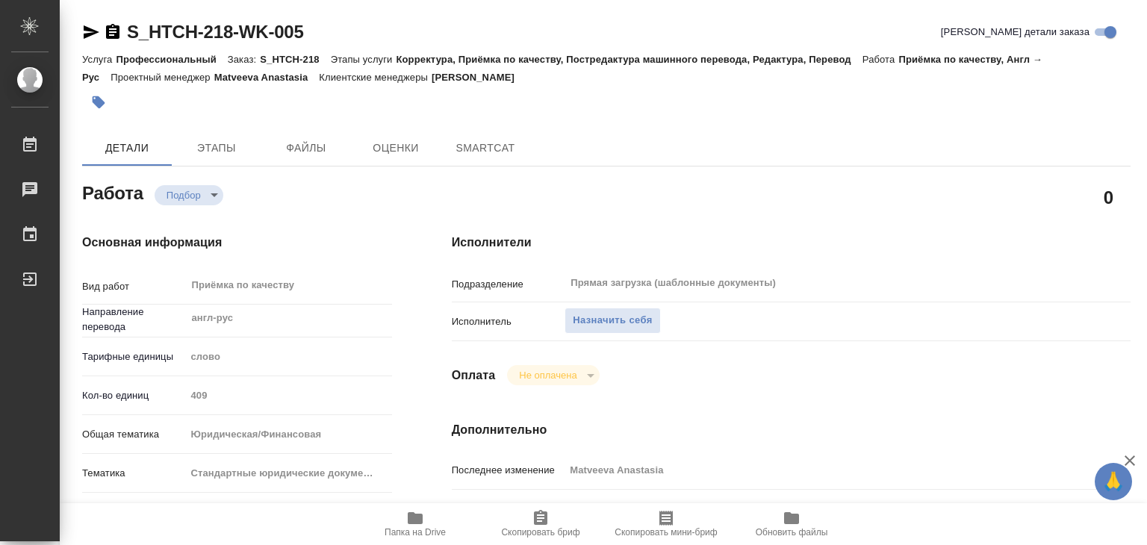
type textarea "x"
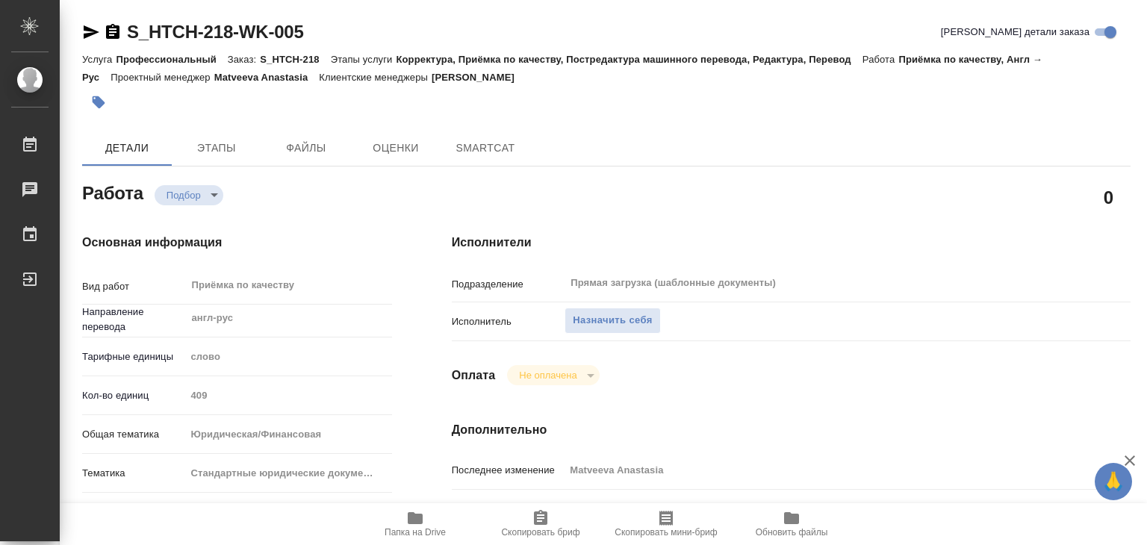
type textarea "x"
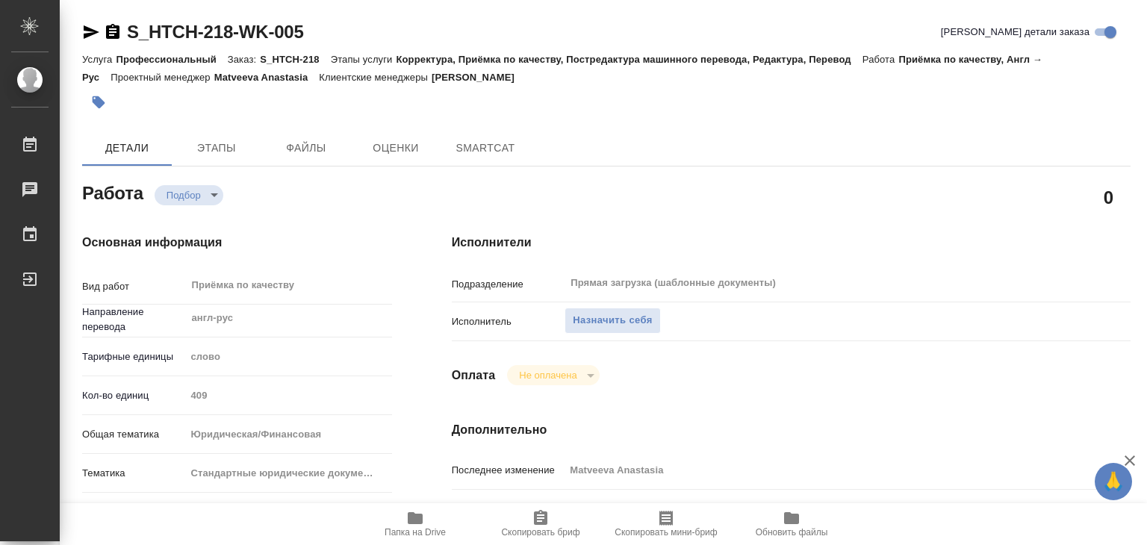
type textarea "x"
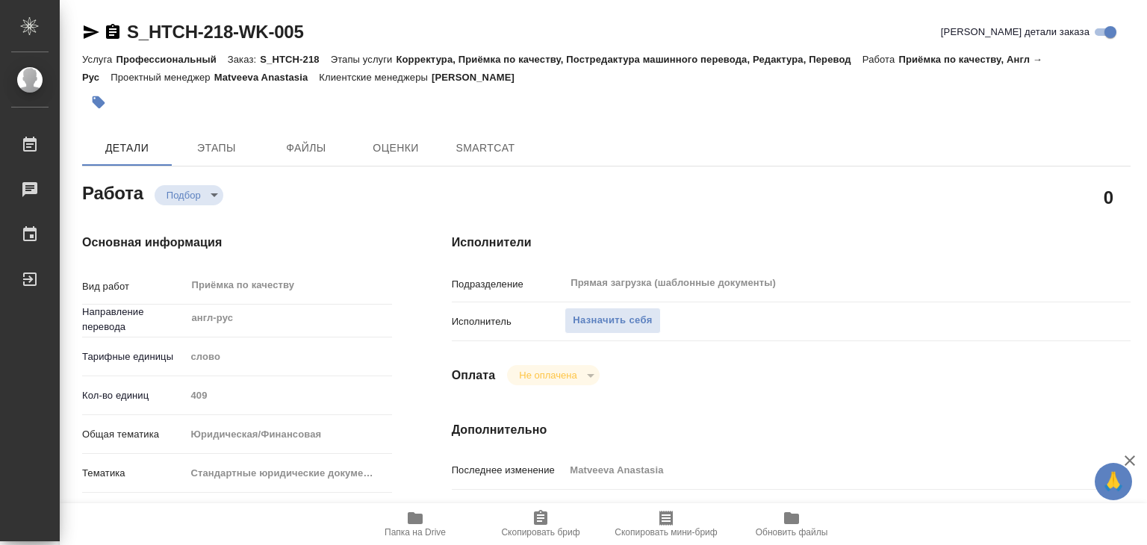
type textarea "x"
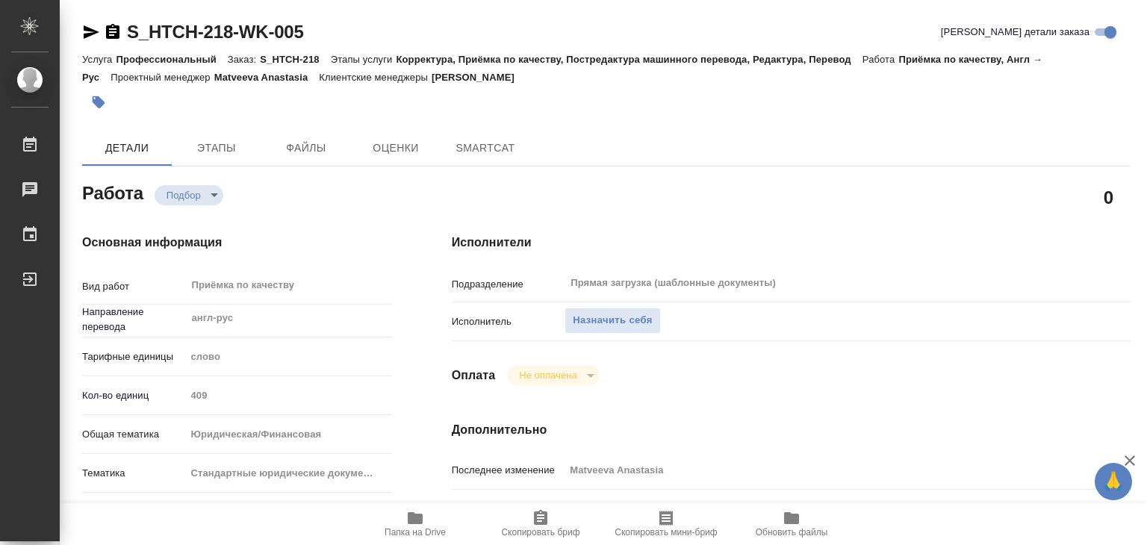
type textarea "x"
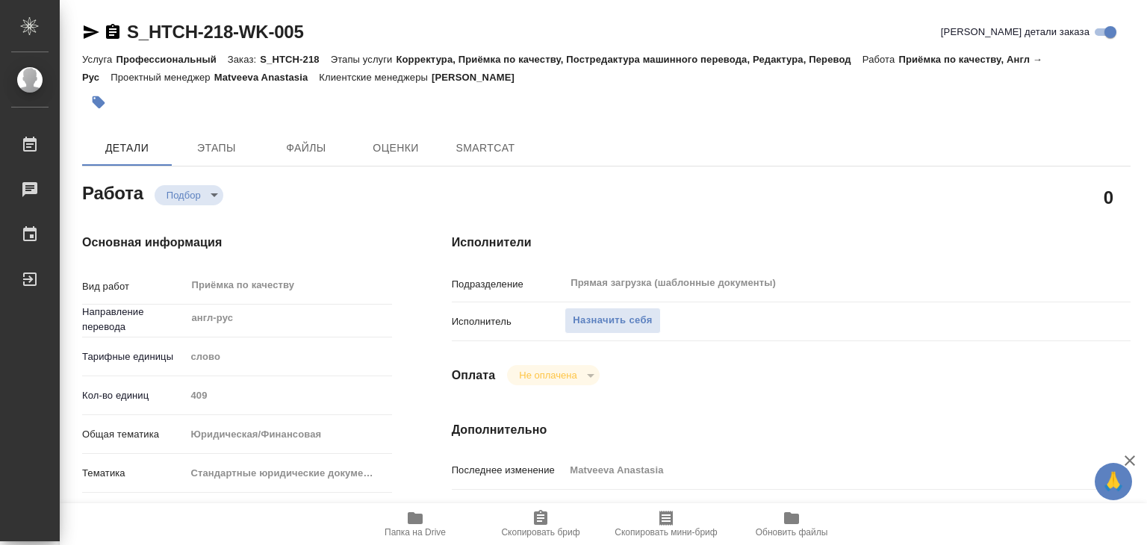
type textarea "x"
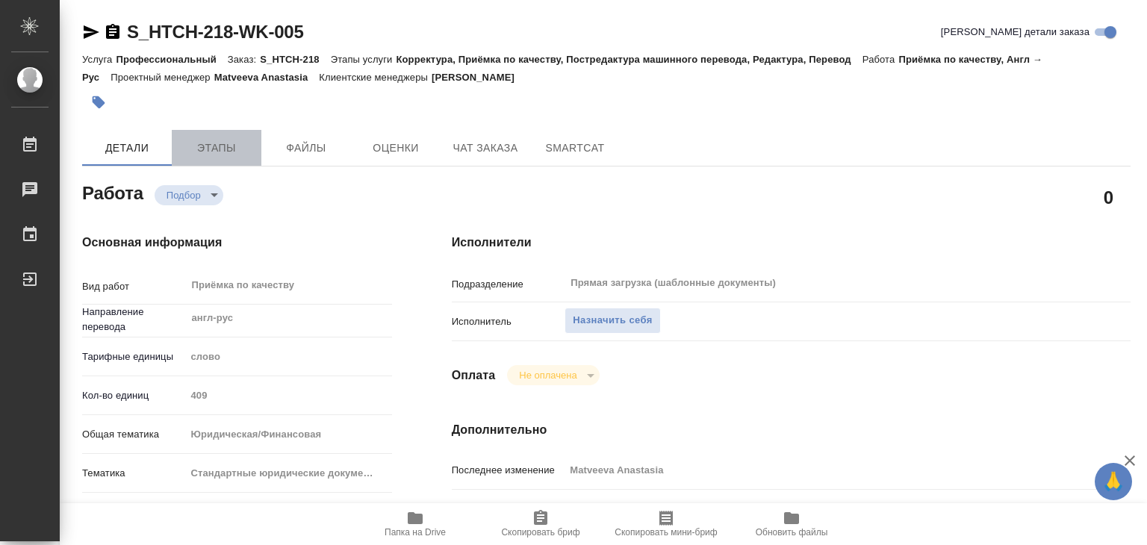
click at [188, 153] on span "Этапы" at bounding box center [217, 148] width 72 height 19
type textarea "x"
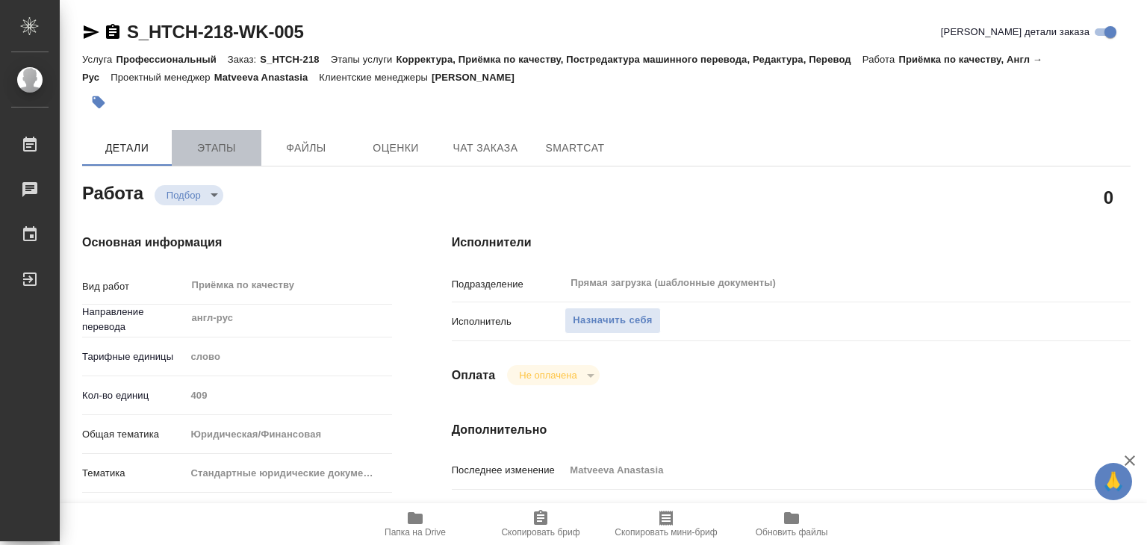
type textarea "x"
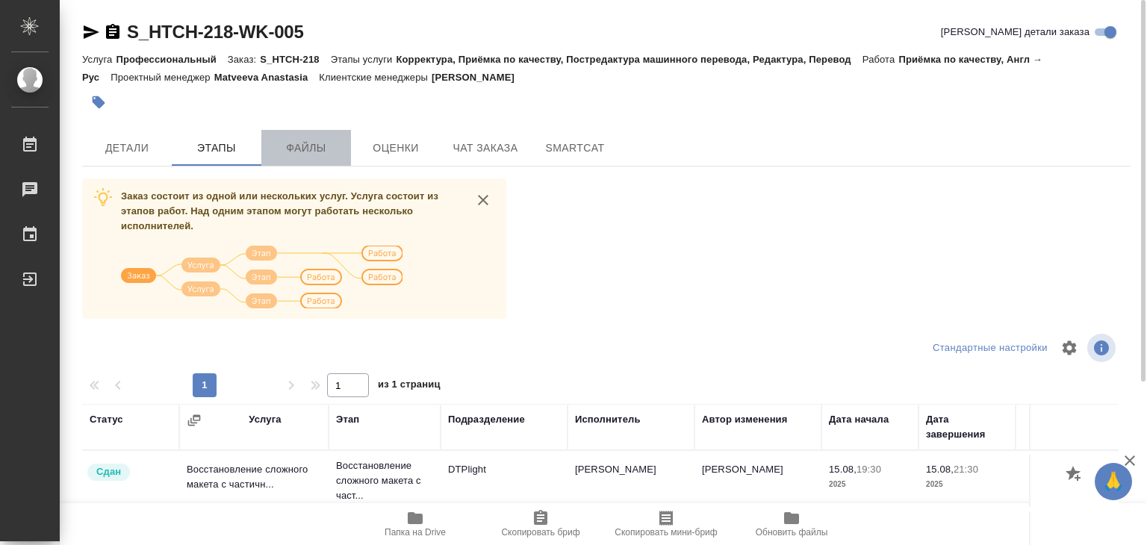
click at [308, 159] on button "Файлы" at bounding box center [306, 148] width 90 height 36
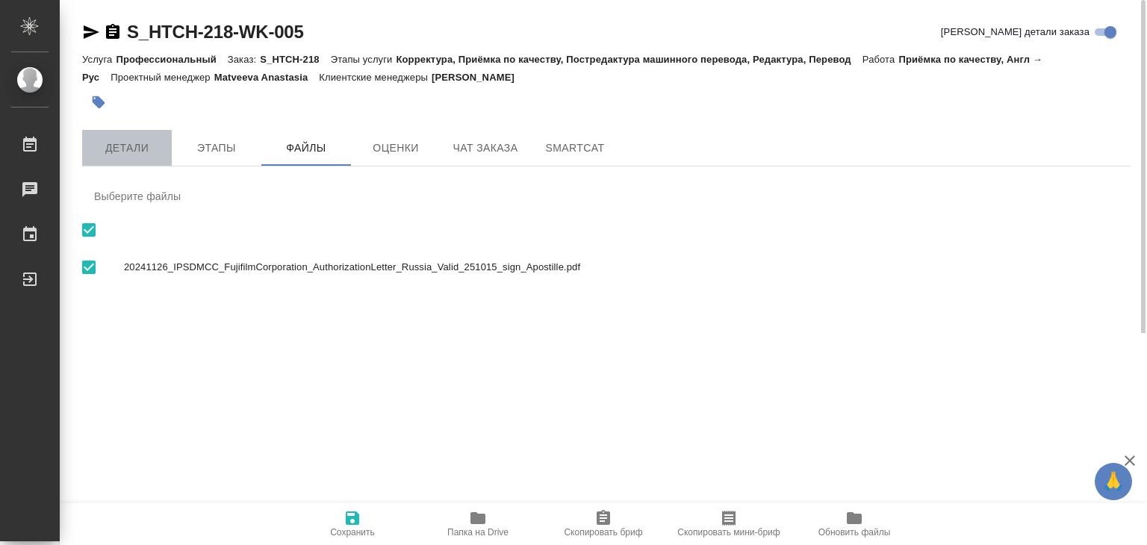
click at [147, 152] on span "Детали" at bounding box center [127, 148] width 72 height 19
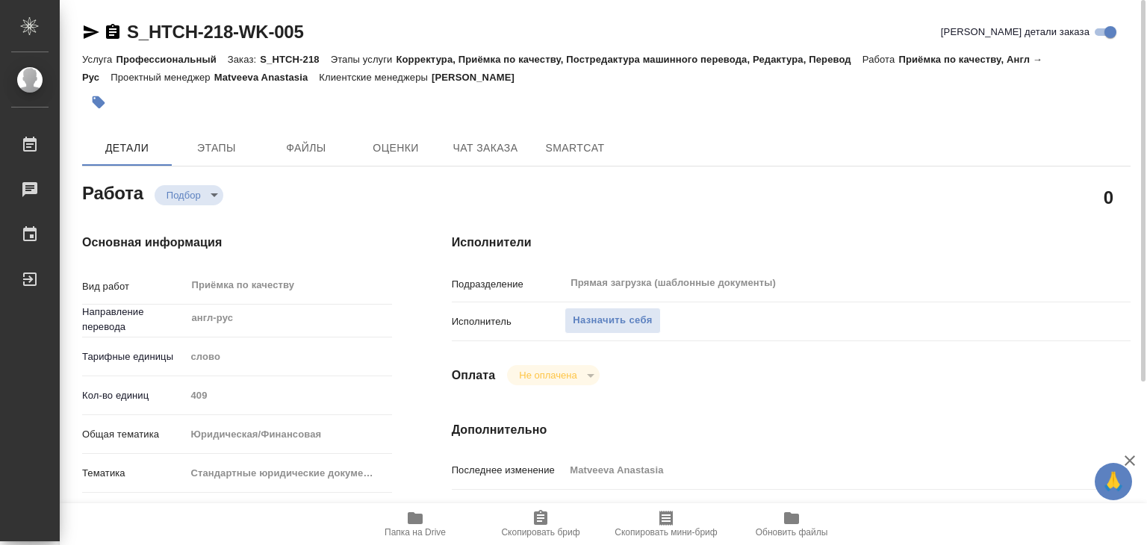
type textarea "x"
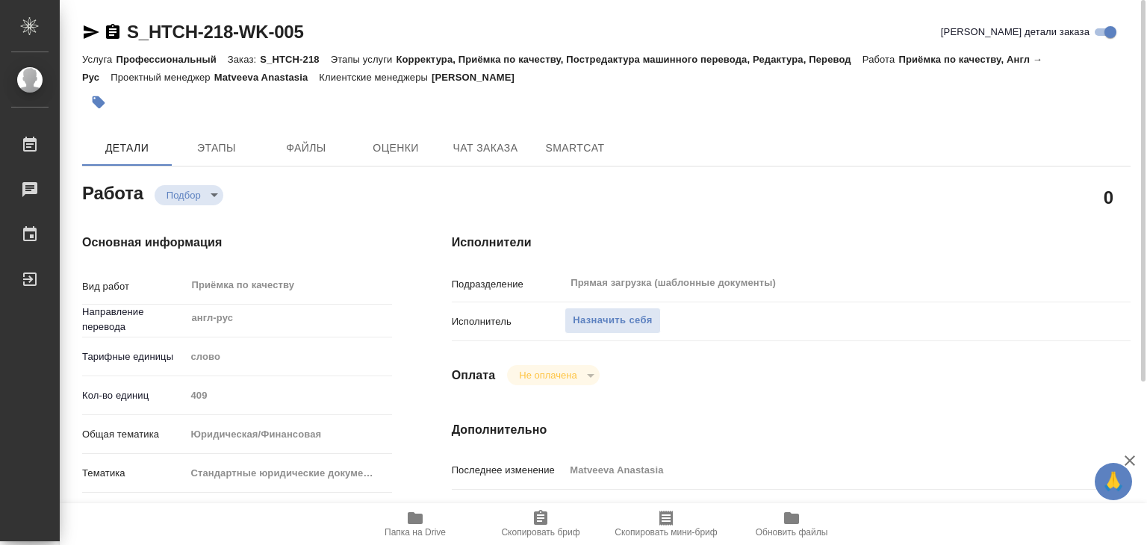
type textarea "x"
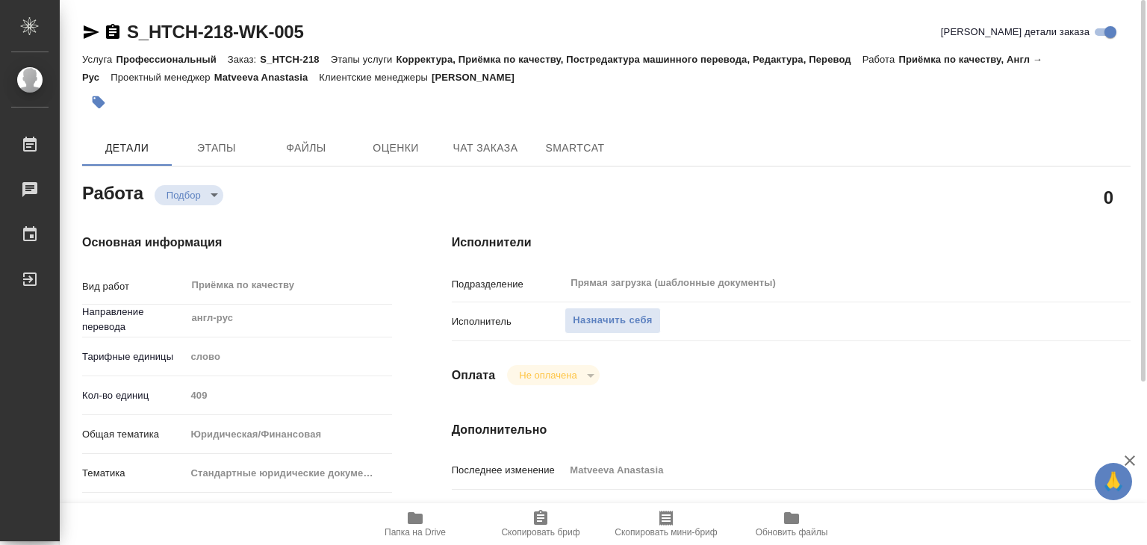
type textarea "x"
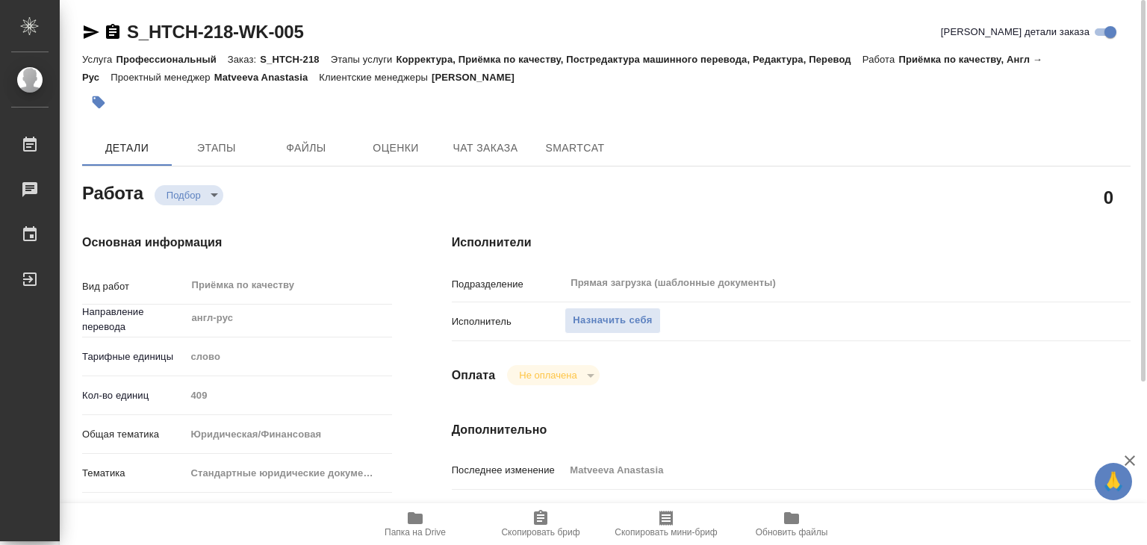
type textarea "x"
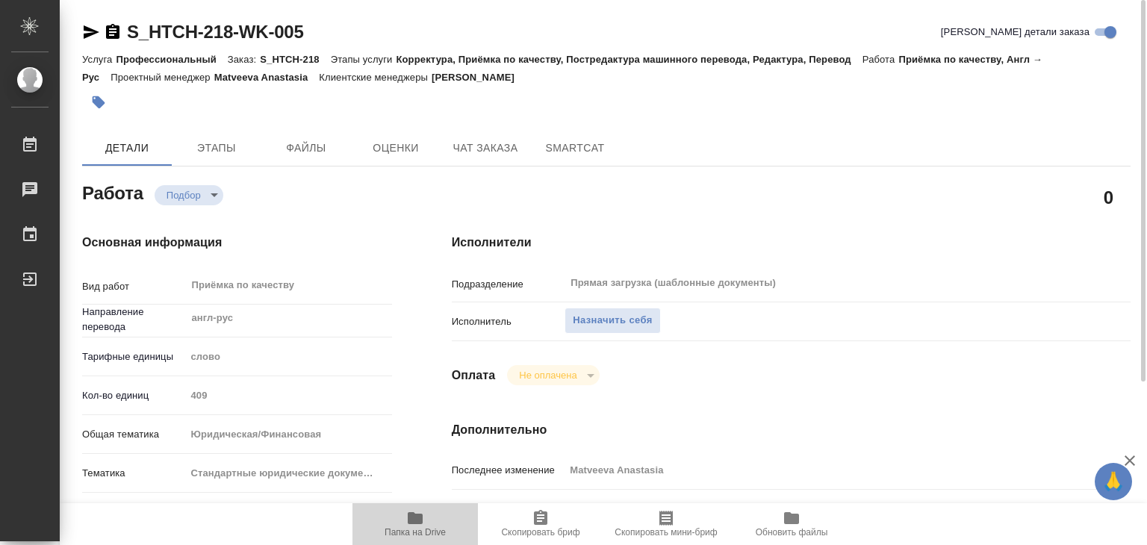
click at [406, 527] on span "Папка на Drive" at bounding box center [415, 532] width 61 height 10
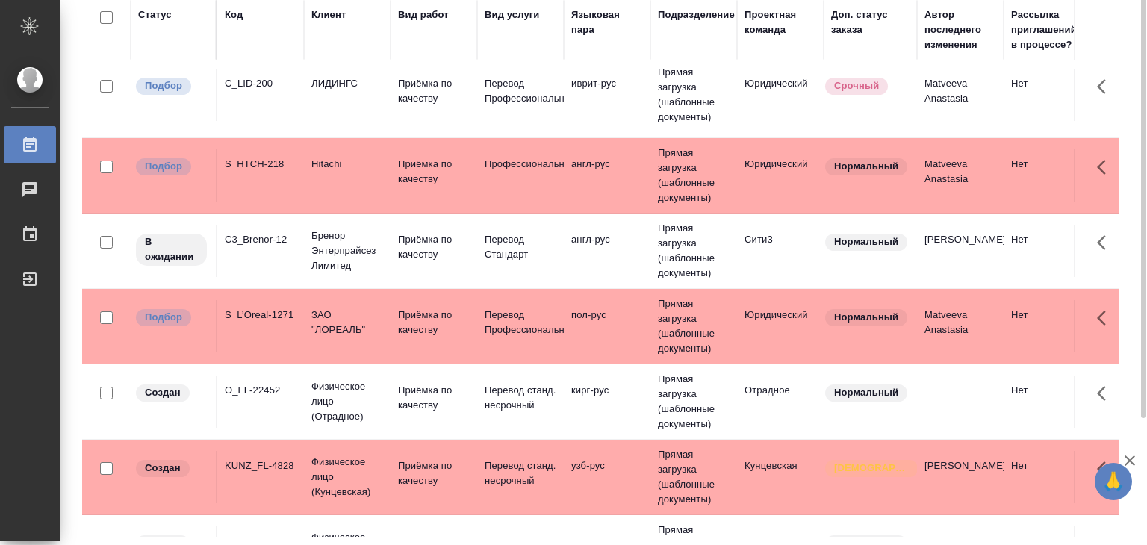
scroll to position [9, 0]
click at [615, 121] on td "англ-рус" at bounding box center [607, 95] width 87 height 52
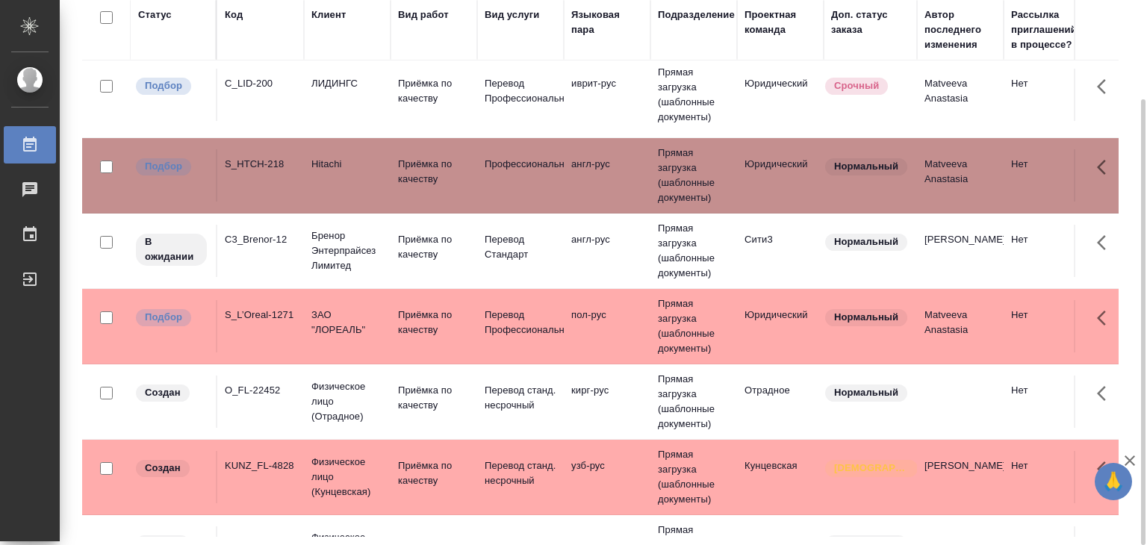
click at [615, 121] on td "англ-рус" at bounding box center [607, 95] width 87 height 52
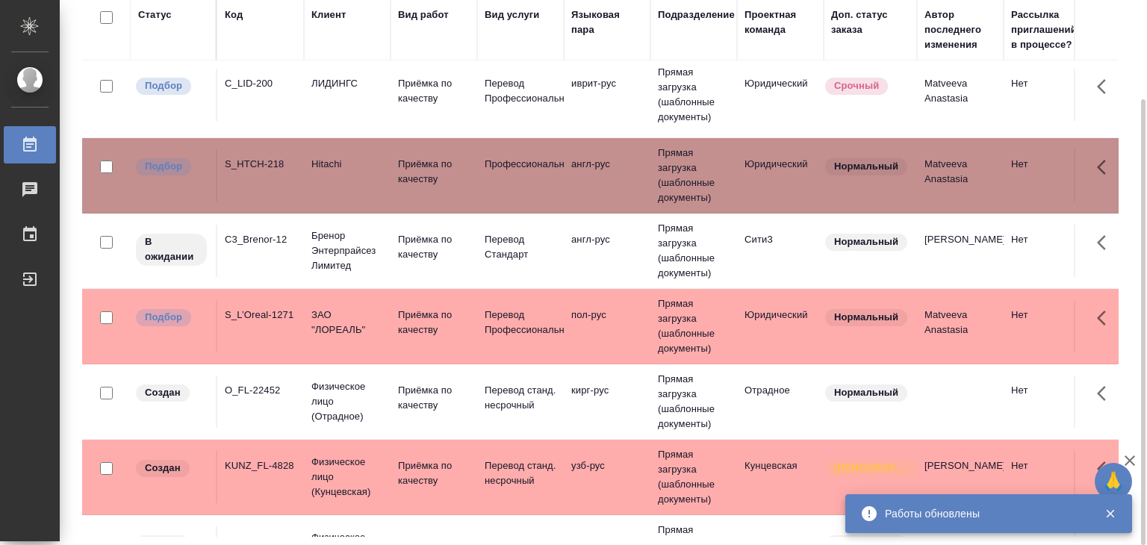
scroll to position [0, 0]
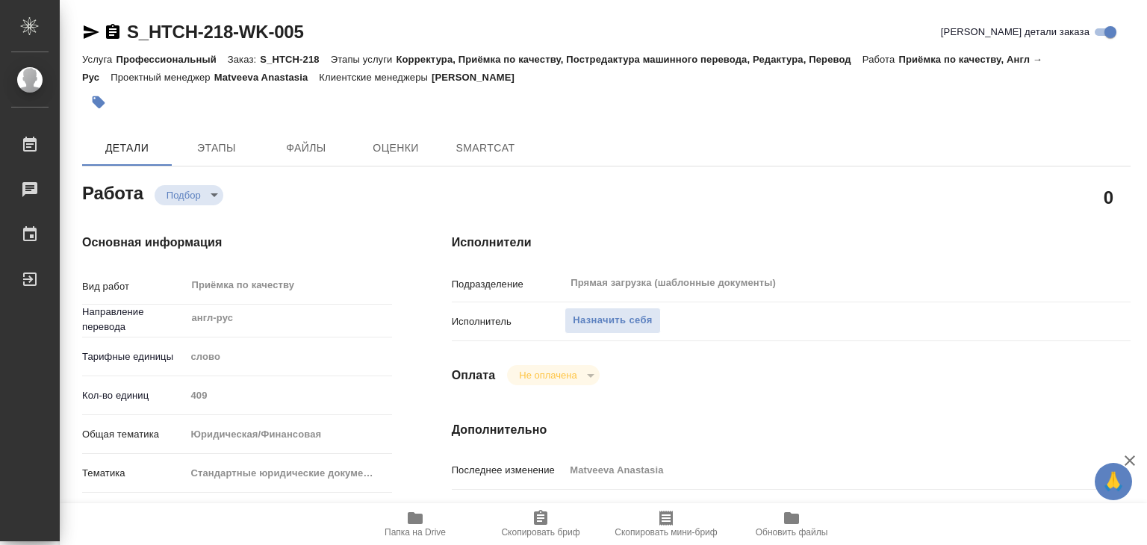
type textarea "x"
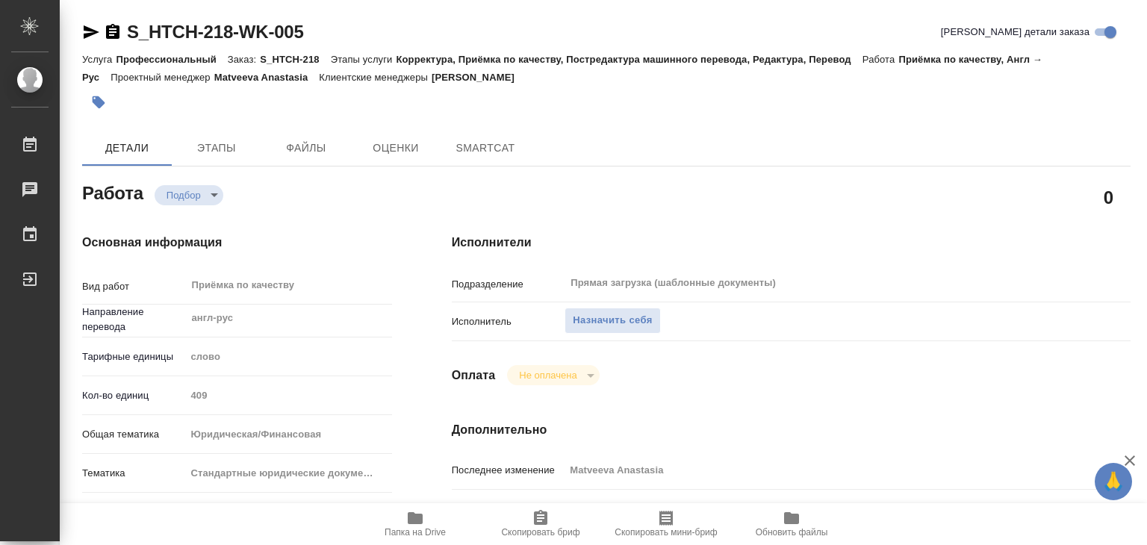
type textarea "x"
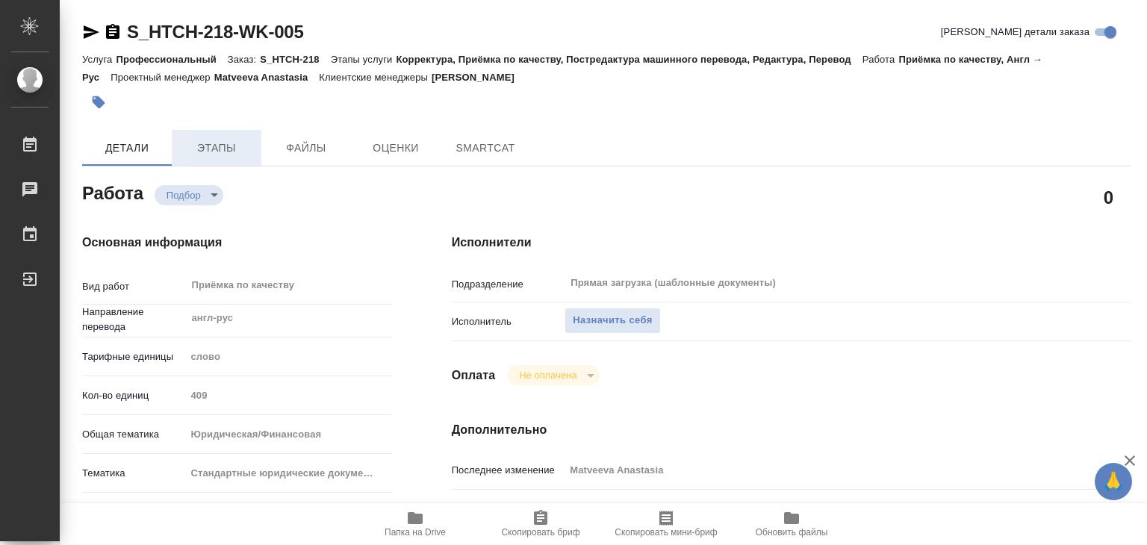
type textarea "x"
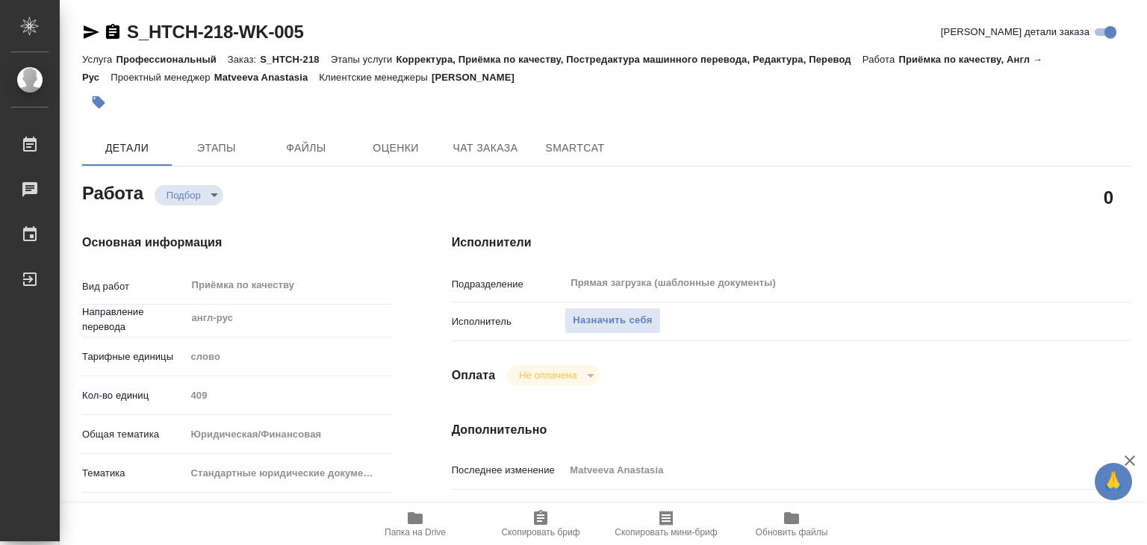
type textarea "x"
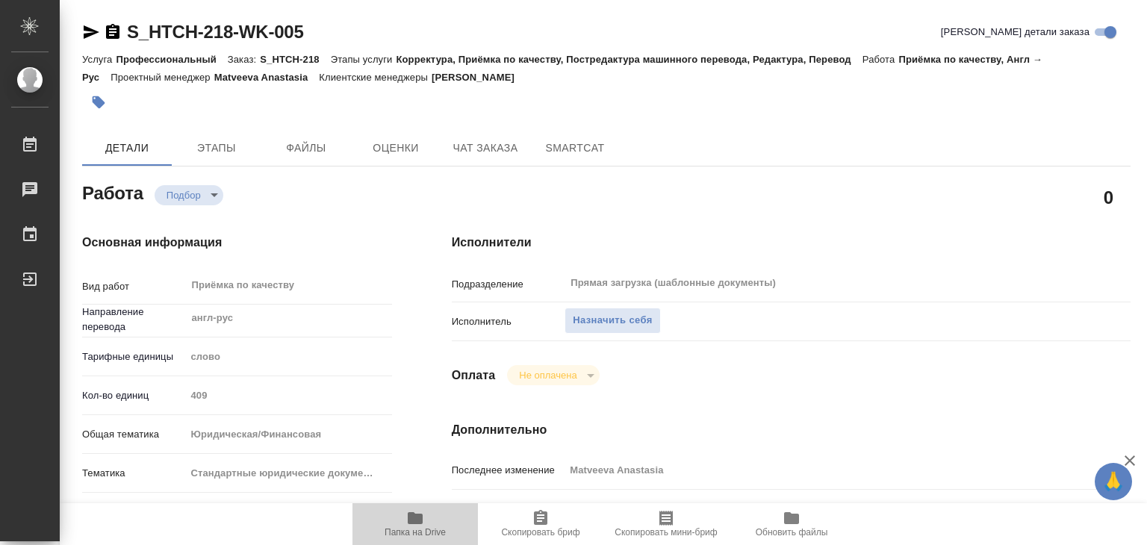
click at [434, 535] on span "Папка на Drive" at bounding box center [415, 532] width 61 height 10
type textarea "x"
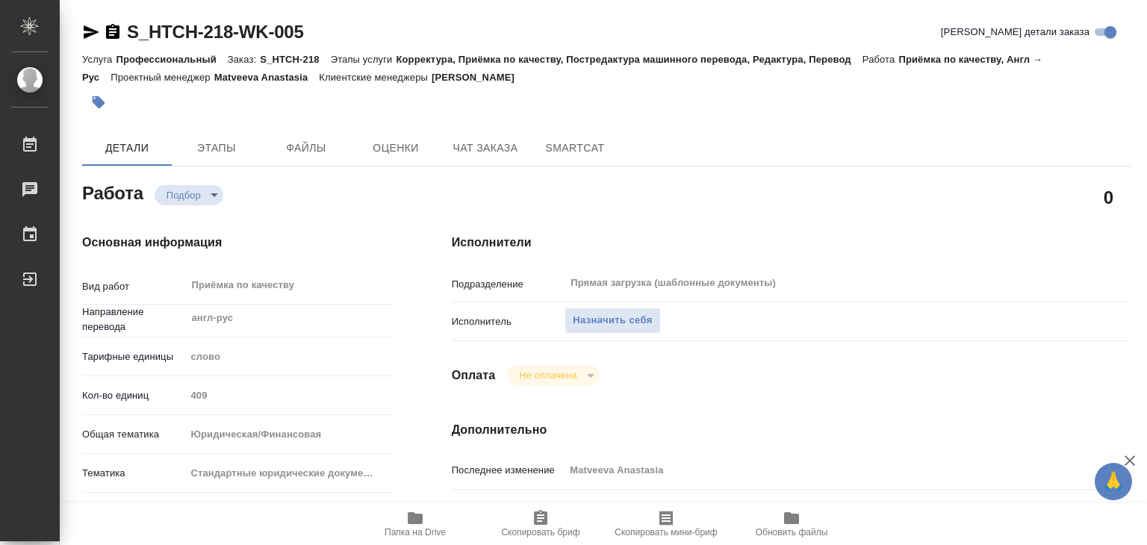
type textarea "x"
